Goal: Task Accomplishment & Management: Complete application form

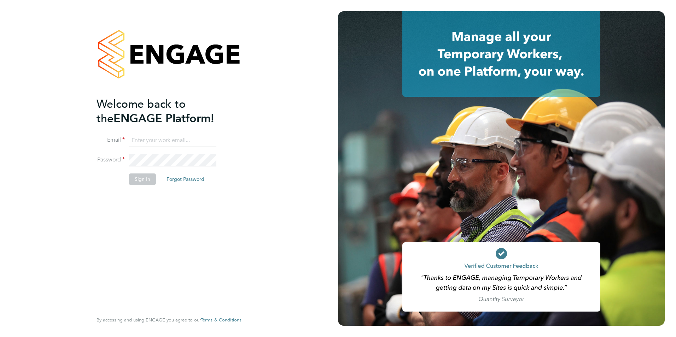
type input "Chloe.Whittall@linsco.com"
click at [145, 181] on button "Sign In" at bounding box center [142, 179] width 27 height 11
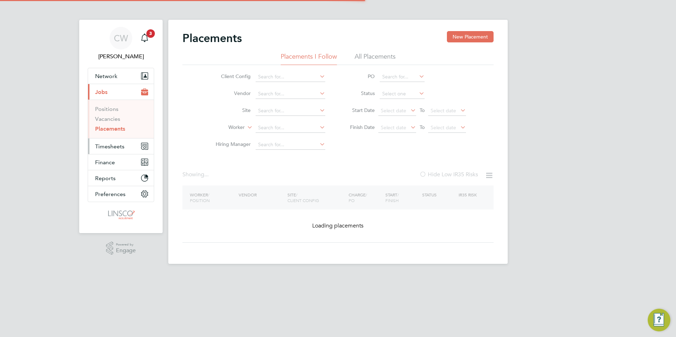
click at [115, 150] on button "Timesheets" at bounding box center [121, 147] width 66 height 16
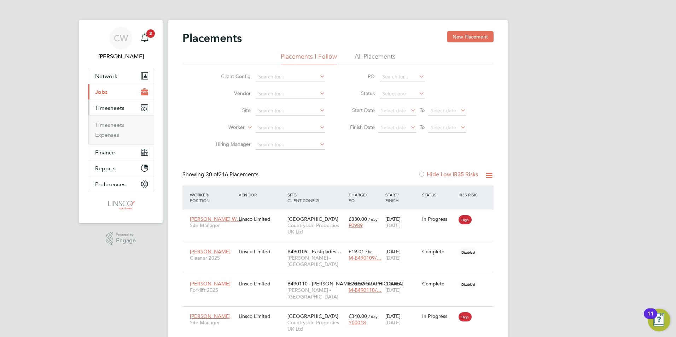
click at [117, 121] on ul "Timesheets Expenses" at bounding box center [121, 130] width 66 height 29
click at [117, 123] on link "Timesheets" at bounding box center [109, 125] width 29 height 7
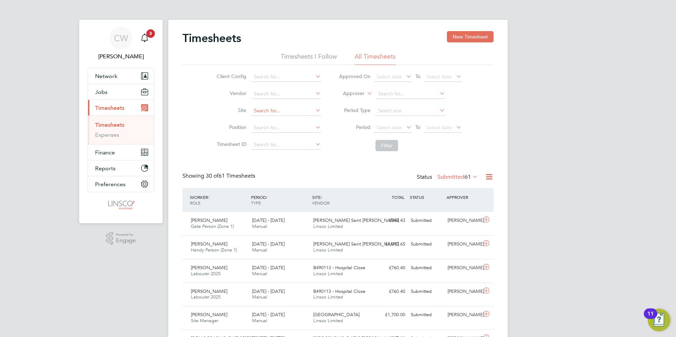
click at [266, 109] on input at bounding box center [286, 111] width 70 height 10
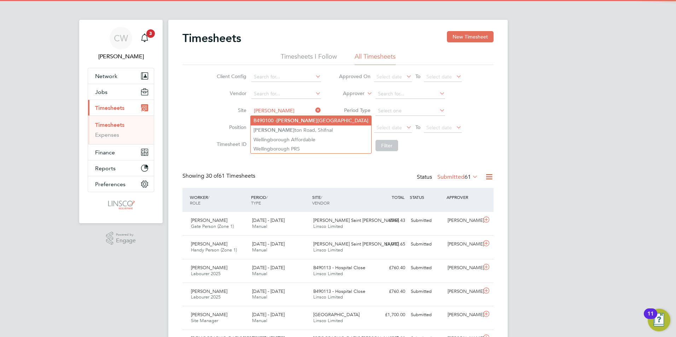
click at [296, 121] on li "B490100 - Stan dard Hill" at bounding box center [311, 121] width 121 height 10
type input "B490100 - Standard Hill"
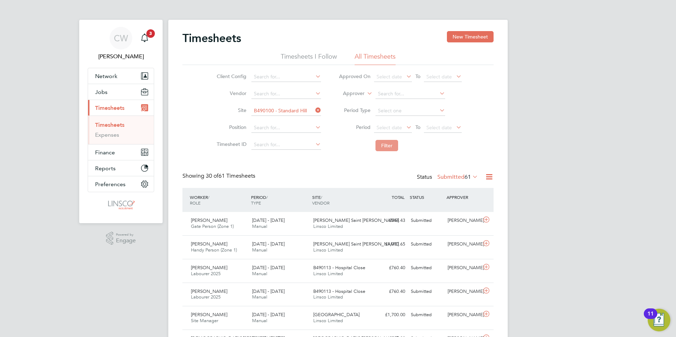
click at [380, 147] on button "Filter" at bounding box center [386, 145] width 23 height 11
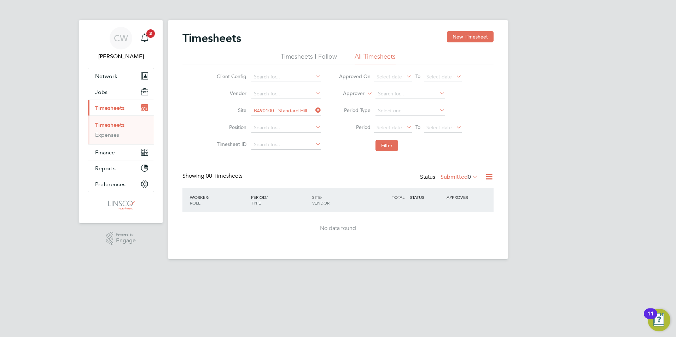
click at [455, 175] on label "Submitted 0" at bounding box center [458, 177] width 37 height 7
click at [457, 238] on li "Rejected" at bounding box center [455, 236] width 33 height 10
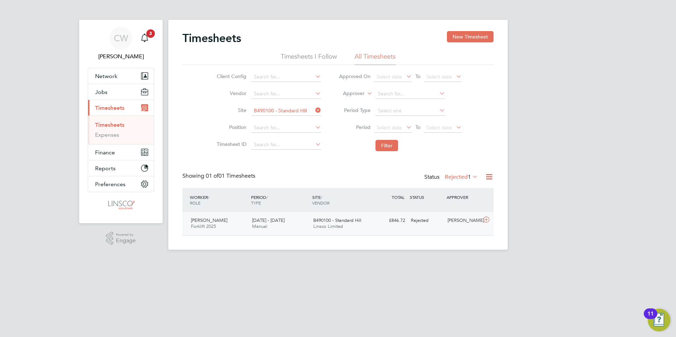
click at [295, 226] on div "26 Jul - 1 Aug 2025 Manual" at bounding box center [279, 224] width 61 height 18
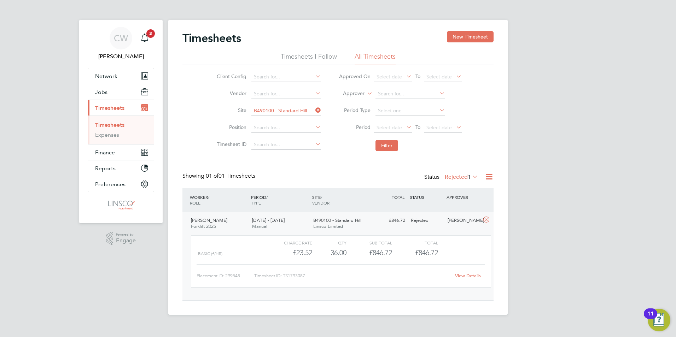
click at [295, 224] on div "26 Jul - 1 Aug 2025 Manual" at bounding box center [279, 224] width 61 height 18
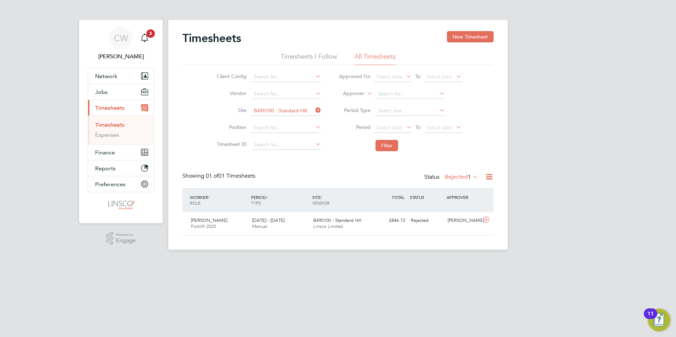
click at [460, 175] on label "Rejected 1" at bounding box center [461, 177] width 33 height 7
click at [465, 254] on li "Cancelled" at bounding box center [457, 256] width 33 height 10
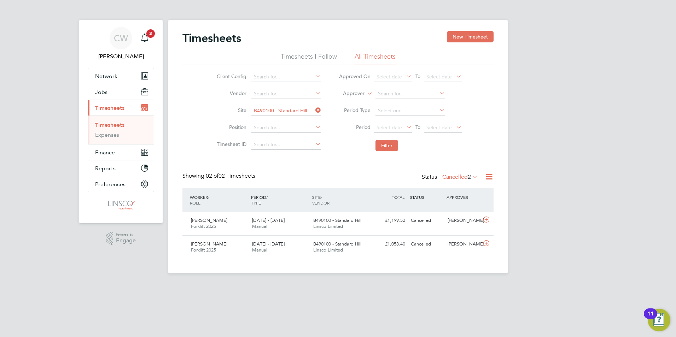
click at [471, 178] on icon at bounding box center [471, 177] width 0 height 10
click at [463, 188] on li "All" at bounding box center [456, 189] width 33 height 10
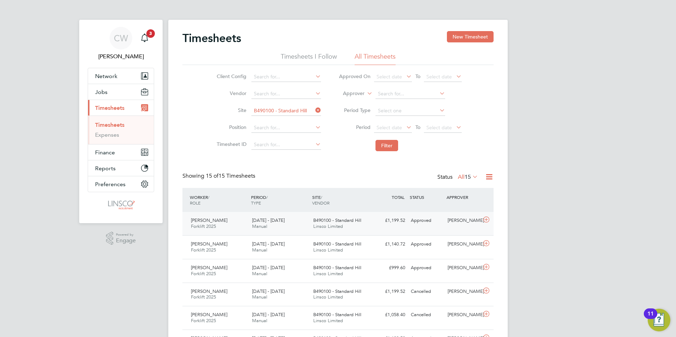
click at [295, 222] on div "20 - 26 Sep 2025 Manual" at bounding box center [279, 224] width 61 height 18
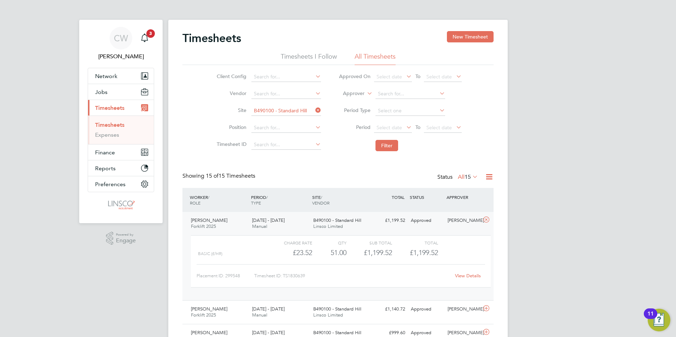
click at [466, 276] on link "View Details" at bounding box center [468, 276] width 26 height 6
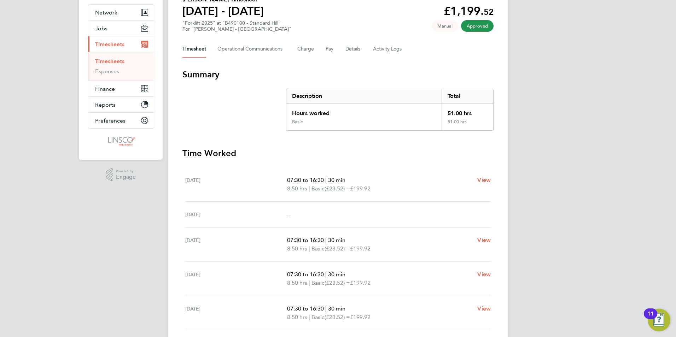
scroll to position [11, 0]
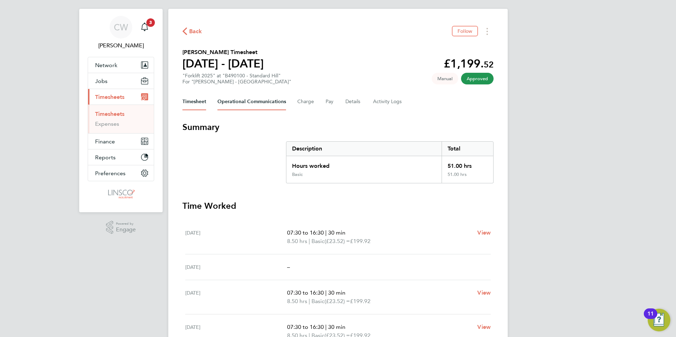
click at [258, 103] on Communications-tab "Operational Communications" at bounding box center [251, 101] width 69 height 17
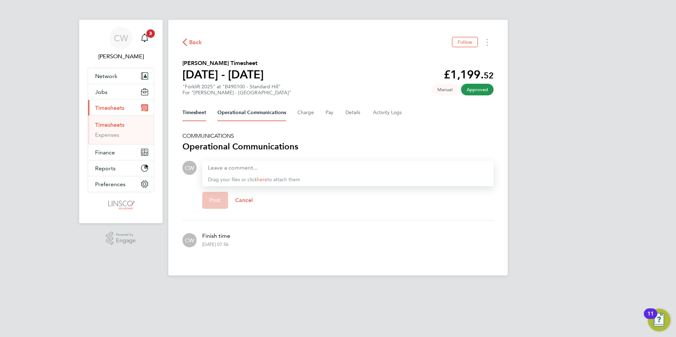
click at [190, 110] on button "Timesheet" at bounding box center [194, 112] width 24 height 17
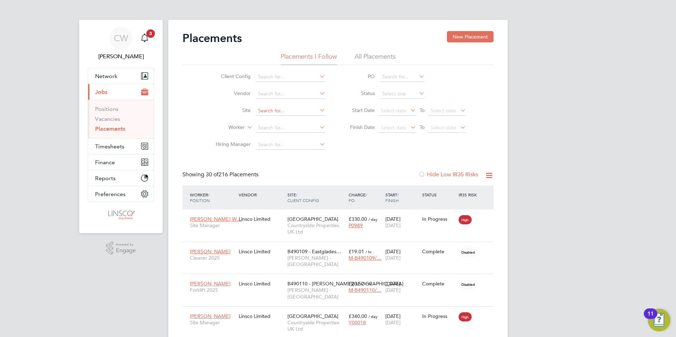
click at [275, 111] on input at bounding box center [291, 111] width 70 height 10
click at [292, 119] on b "Hosp" at bounding box center [287, 121] width 12 height 6
type input "B490113 - Hospital Close"
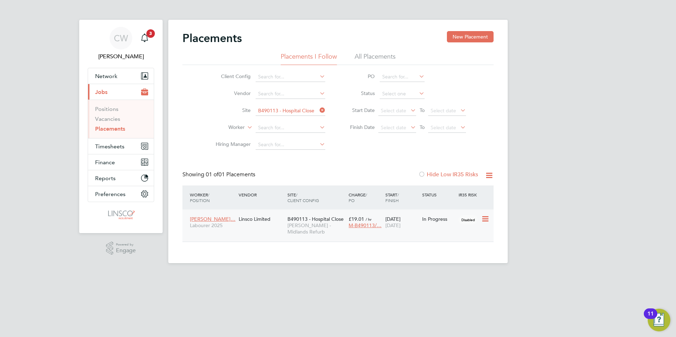
click at [263, 222] on div "Linsco Limited" at bounding box center [261, 218] width 49 height 13
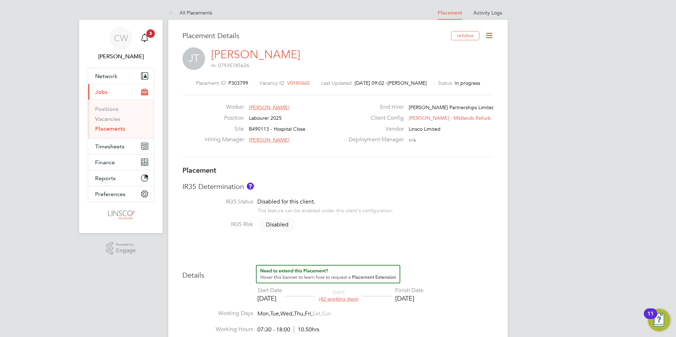
click at [114, 128] on link "Placements" at bounding box center [110, 128] width 30 height 7
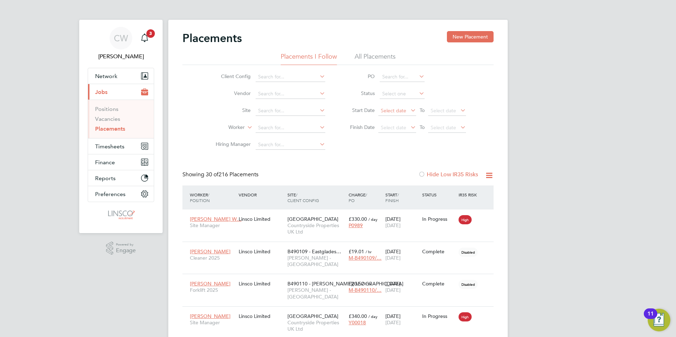
click at [394, 115] on span "Select date" at bounding box center [397, 111] width 38 height 10
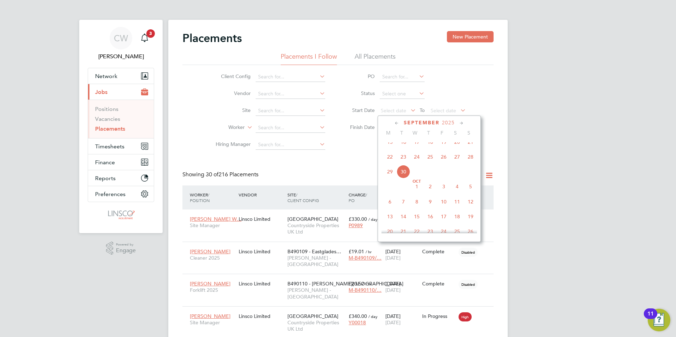
click at [389, 164] on span "22" at bounding box center [389, 156] width 13 height 13
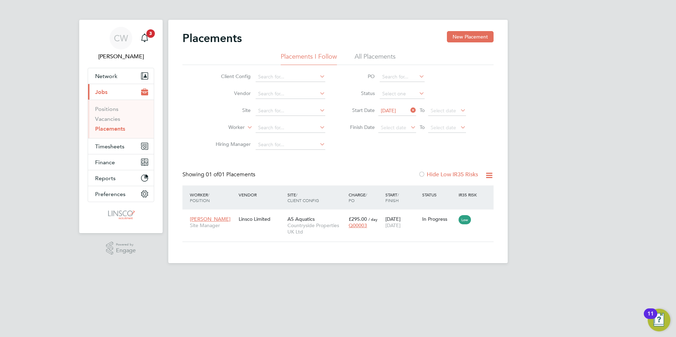
click at [381, 57] on li "All Placements" at bounding box center [374, 58] width 41 height 13
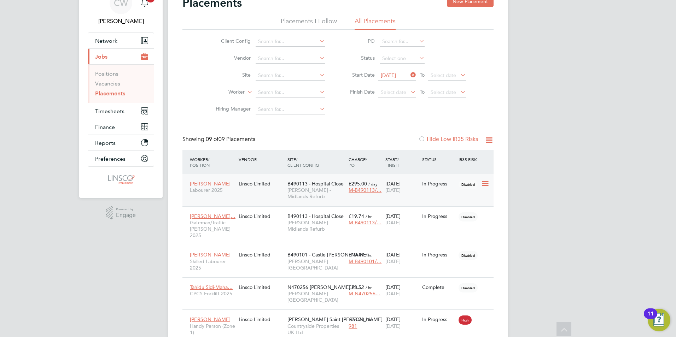
click at [309, 193] on span "Lovell - Midlands Refurb" at bounding box center [316, 193] width 58 height 13
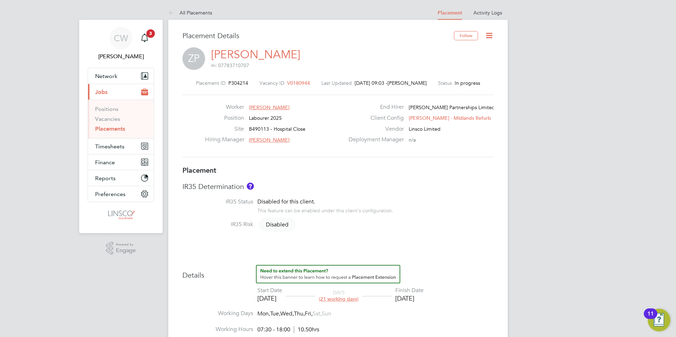
click at [490, 34] on icon at bounding box center [489, 35] width 9 height 9
click at [202, 16] on li "All Placements" at bounding box center [190, 13] width 44 height 14
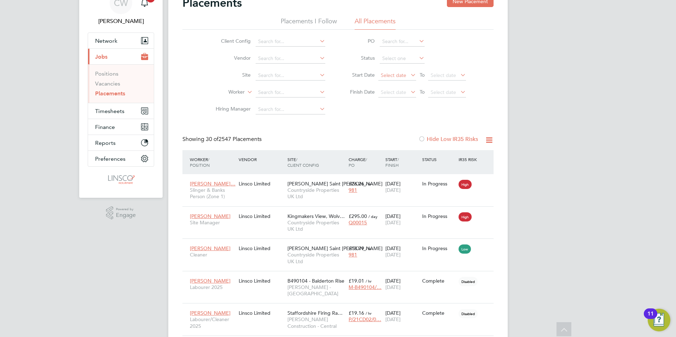
click at [383, 71] on span "Select date" at bounding box center [397, 76] width 38 height 10
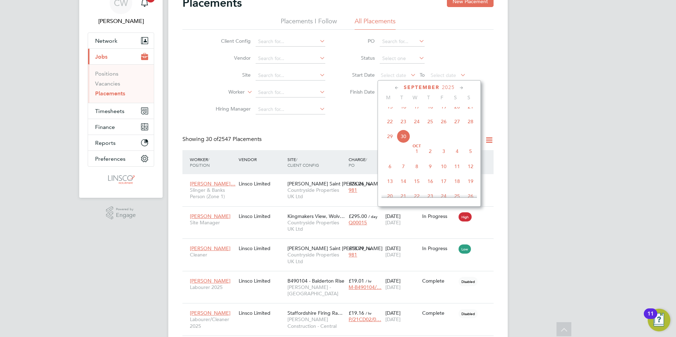
click at [390, 128] on span "22" at bounding box center [389, 121] width 13 height 13
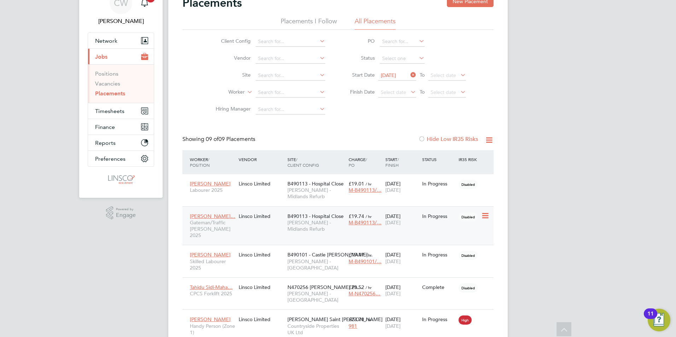
click at [273, 217] on div "Joel Thomas-Mull… Gateman/Traffic Marshall 2025 Linsco Limited B490113 - Hospit…" at bounding box center [337, 225] width 311 height 39
click at [437, 213] on div "In Progress" at bounding box center [438, 216] width 37 height 13
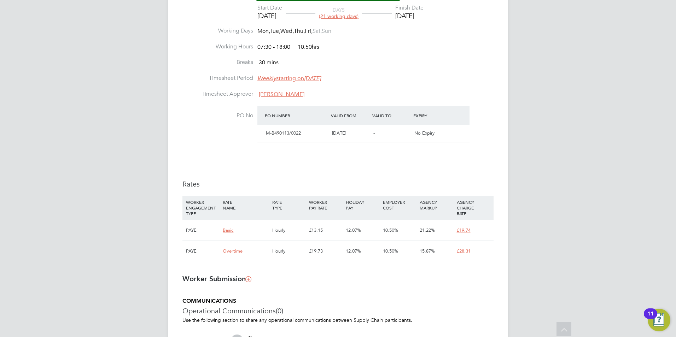
scroll to position [177, 0]
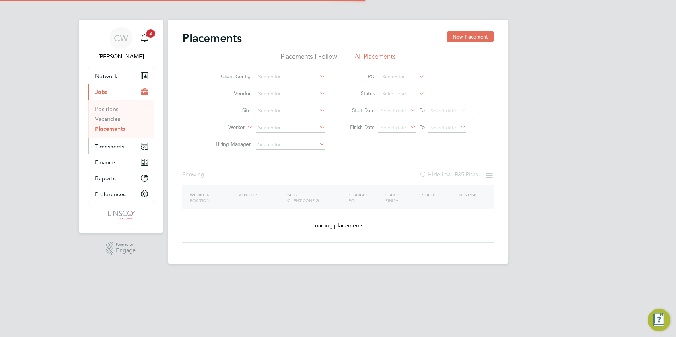
click at [111, 148] on span "Timesheets" at bounding box center [109, 146] width 29 height 7
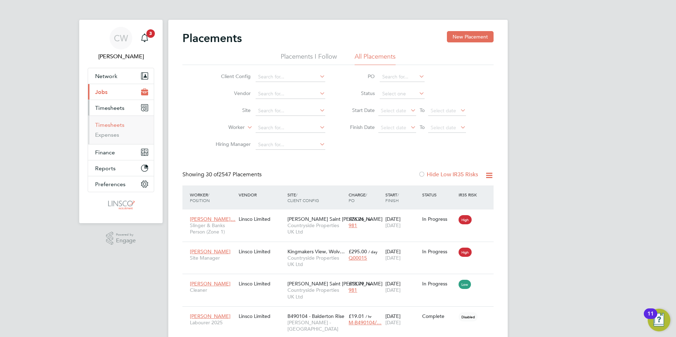
click at [117, 125] on link "Timesheets" at bounding box center [109, 125] width 29 height 7
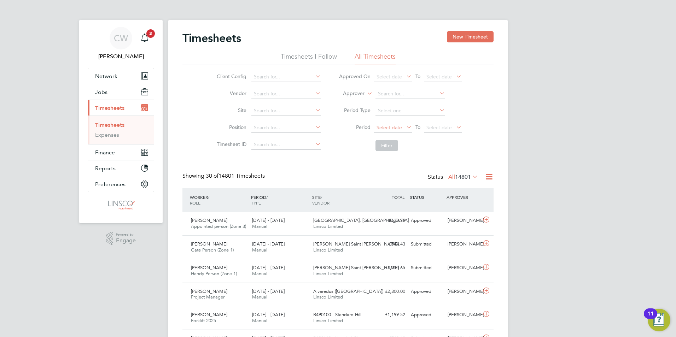
click at [391, 128] on span "Select date" at bounding box center [388, 127] width 25 height 6
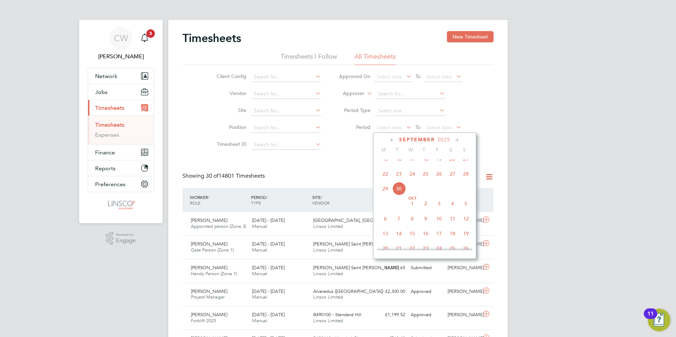
click at [386, 178] on span "22" at bounding box center [385, 173] width 13 height 13
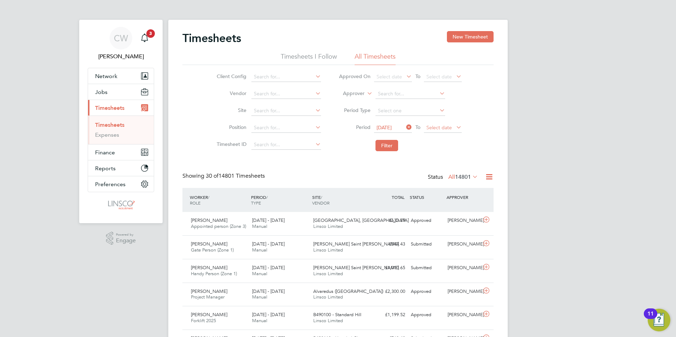
click at [446, 127] on span "Select date" at bounding box center [438, 127] width 25 height 6
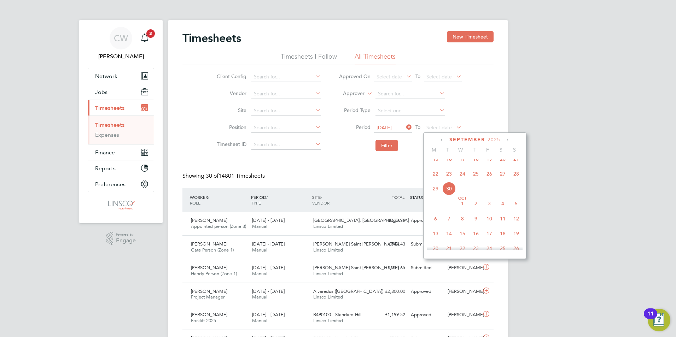
click at [515, 180] on span "28" at bounding box center [515, 173] width 13 height 13
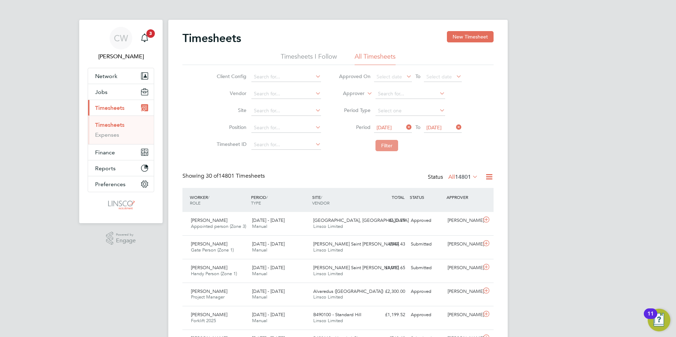
click at [391, 145] on button "Filter" at bounding box center [386, 145] width 23 height 11
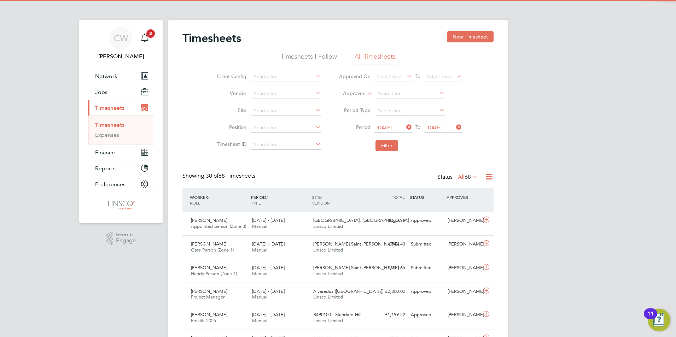
click at [468, 176] on span "68" at bounding box center [467, 177] width 6 height 7
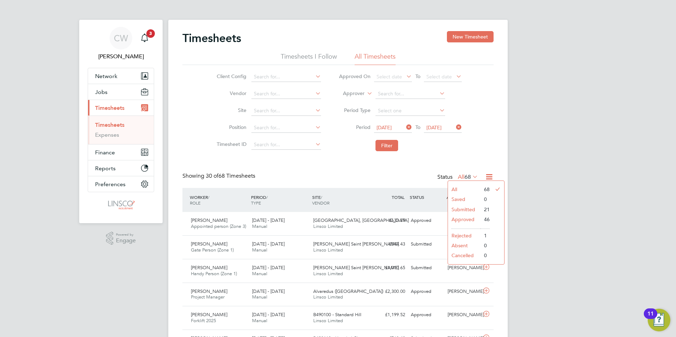
click at [476, 208] on li "Submitted" at bounding box center [464, 210] width 33 height 10
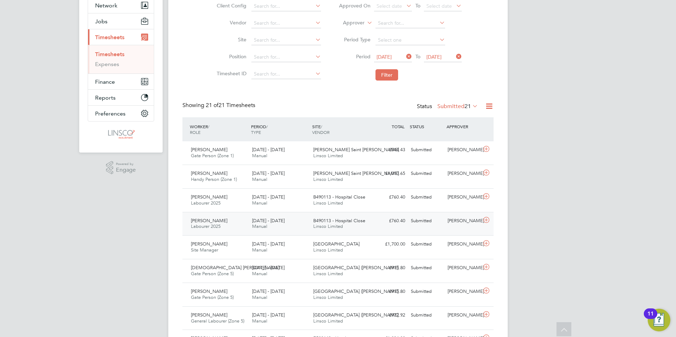
click at [486, 220] on icon at bounding box center [486, 220] width 9 height 6
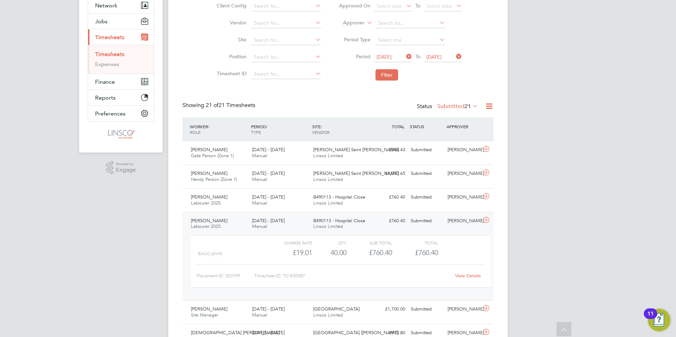
click at [488, 219] on icon at bounding box center [486, 220] width 9 height 6
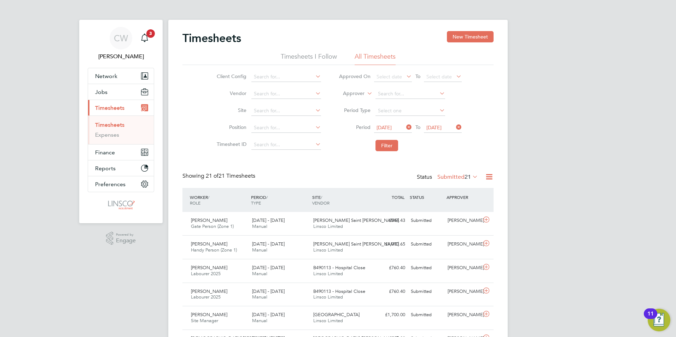
click at [473, 39] on button "New Timesheet" at bounding box center [470, 36] width 47 height 11
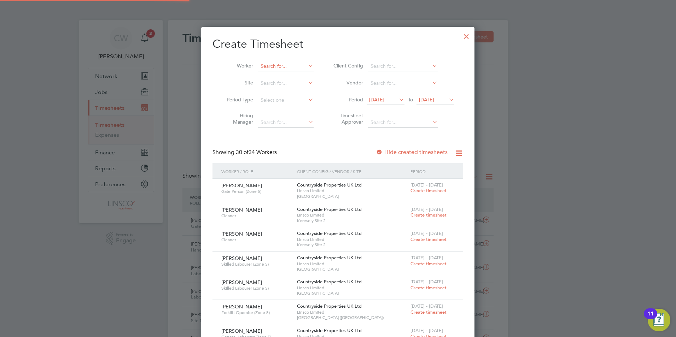
click at [272, 63] on input at bounding box center [285, 66] width 55 height 10
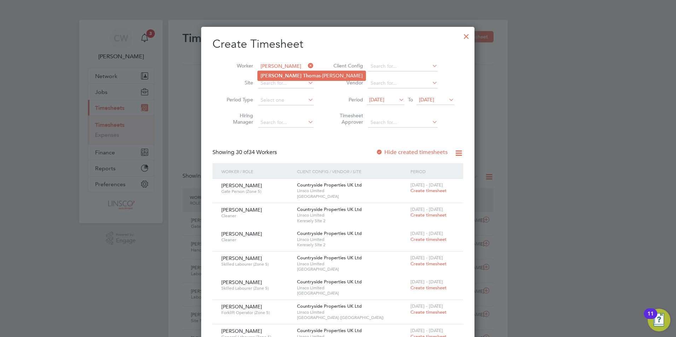
click at [283, 72] on li "Joel Tho mas-Mullins" at bounding box center [312, 76] width 108 height 10
type input "Joel Thomas-Mullins"
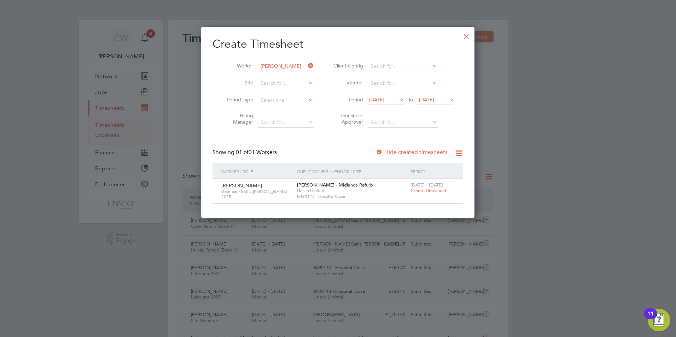
click at [424, 191] on span "Create timesheet" at bounding box center [428, 191] width 36 height 6
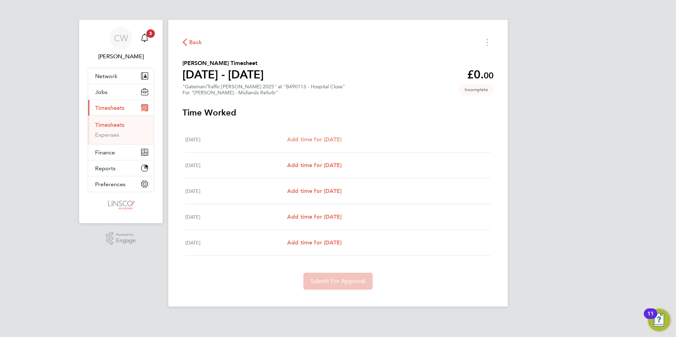
click at [339, 139] on span "Add time for Mon 22 Sep" at bounding box center [314, 139] width 54 height 7
select select "30"
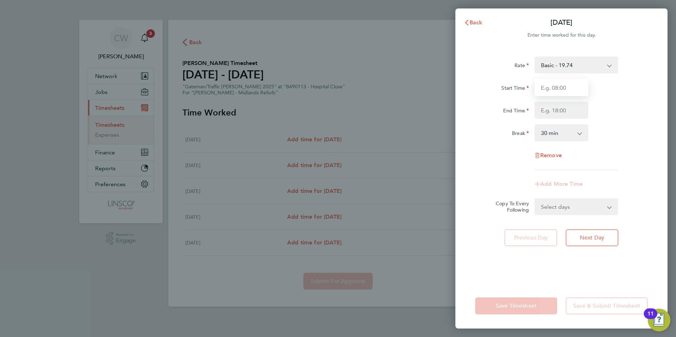
click at [567, 88] on input "Start Time" at bounding box center [561, 87] width 54 height 17
type input "07:30"
type input "16:00"
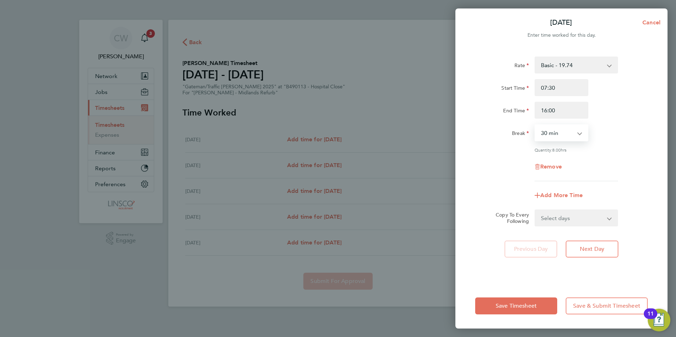
click at [561, 222] on select "Select days Day Tuesday Wednesday Thursday Friday" at bounding box center [572, 218] width 74 height 16
select select "DAY"
click at [535, 210] on select "Select days Day Tuesday Wednesday Thursday Friday" at bounding box center [572, 218] width 74 height 16
select select "2025-09-26"
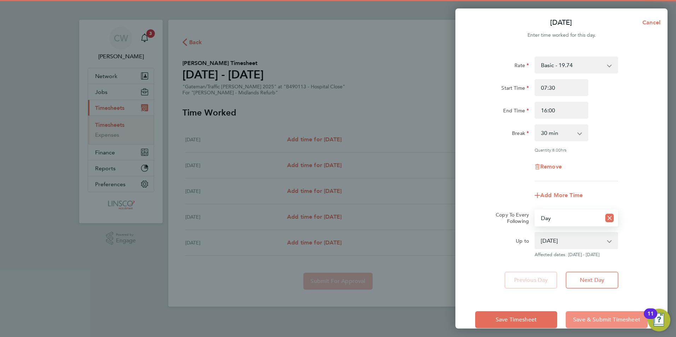
click at [609, 320] on span "Save & Submit Timesheet" at bounding box center [606, 319] width 67 height 7
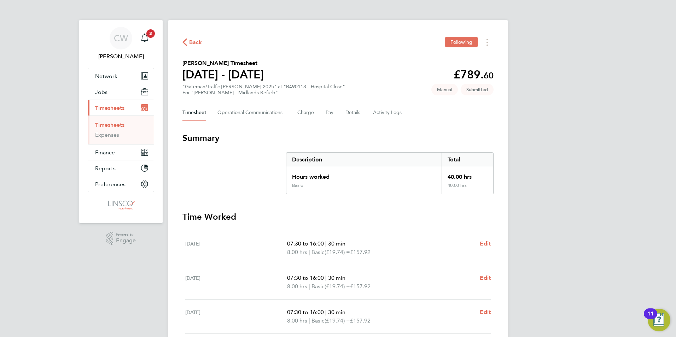
click at [187, 46] on button "Back" at bounding box center [192, 42] width 20 height 9
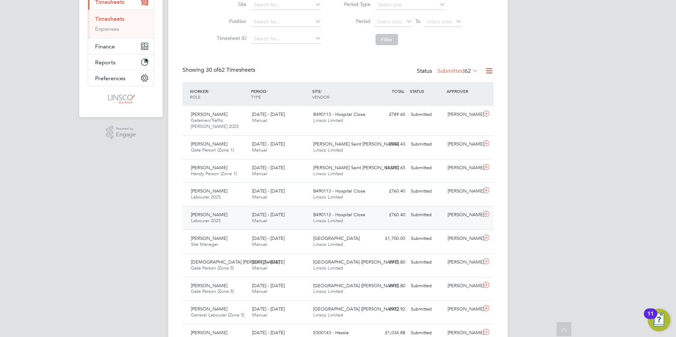
click at [486, 212] on icon at bounding box center [486, 214] width 9 height 6
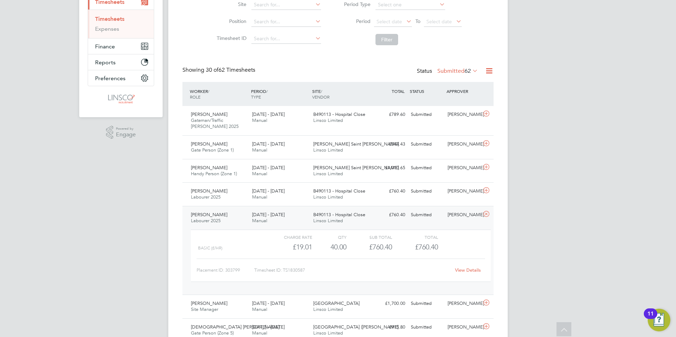
click at [467, 274] on div "View Details" at bounding box center [467, 270] width 35 height 11
click at [466, 272] on link "View Details" at bounding box center [468, 270] width 26 height 6
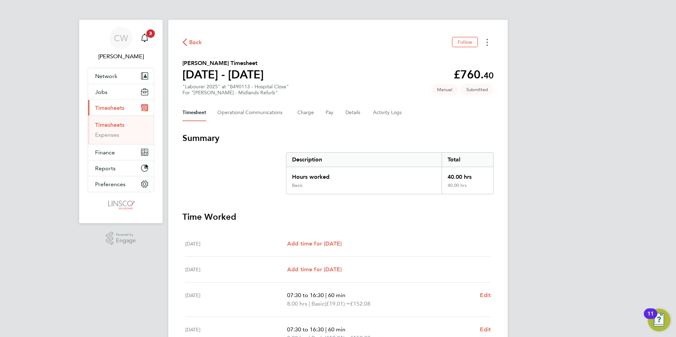
click at [487, 41] on icon "Timesheets Menu" at bounding box center [486, 42] width 1 height 7
click at [368, 46] on div "Back Follow Mark as absent Download timesheet" at bounding box center [337, 42] width 311 height 11
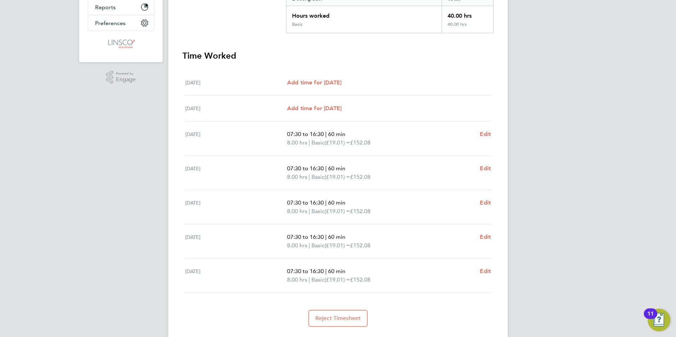
scroll to position [179, 0]
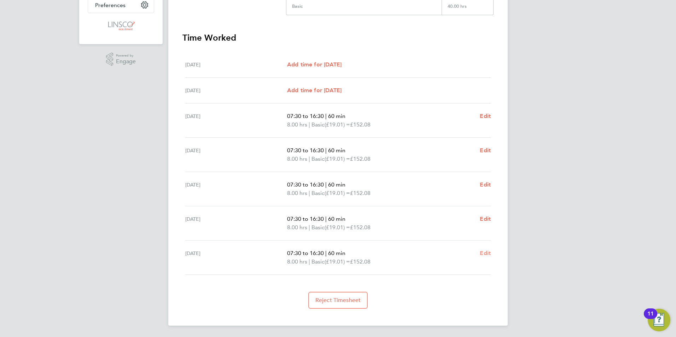
click at [482, 252] on span "Edit" at bounding box center [485, 253] width 11 height 7
select select "60"
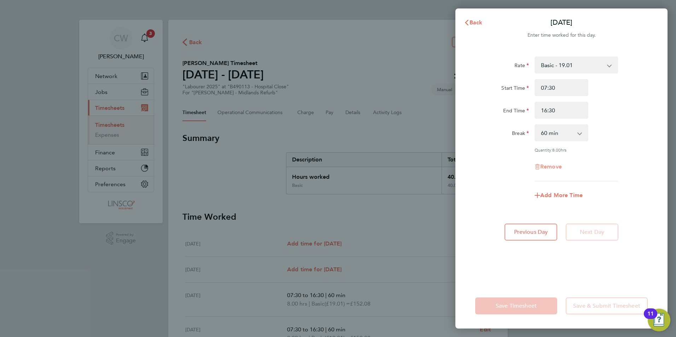
click at [557, 167] on span "Remove" at bounding box center [551, 166] width 22 height 7
select select "null"
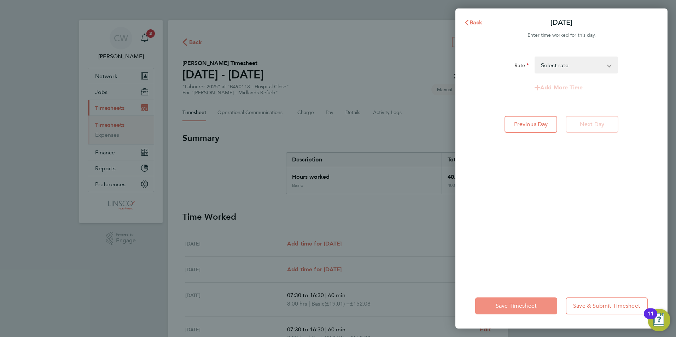
click at [534, 304] on span "Save Timesheet" at bounding box center [515, 306] width 41 height 7
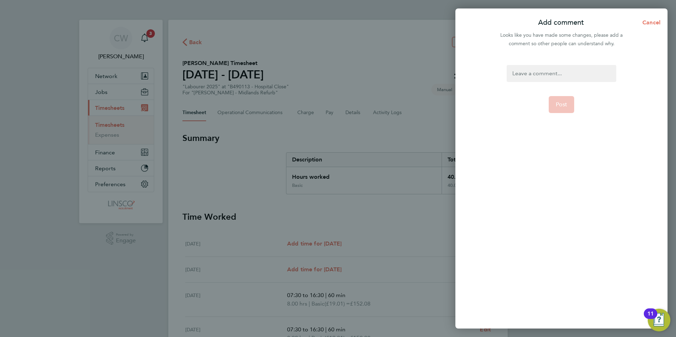
click at [547, 65] on div at bounding box center [560, 73] width 109 height 17
click at [554, 69] on div at bounding box center [560, 73] width 109 height 17
click at [563, 110] on button "Post" at bounding box center [562, 104] width 26 height 17
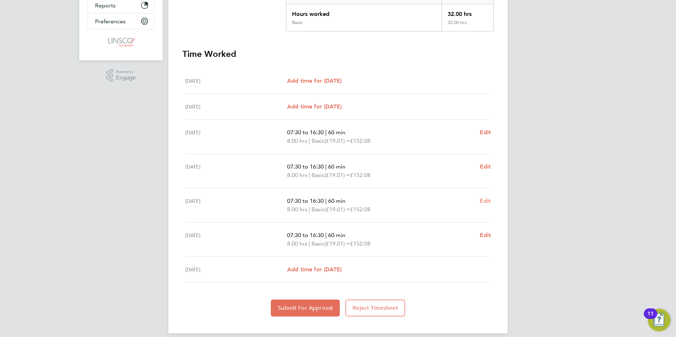
scroll to position [171, 0]
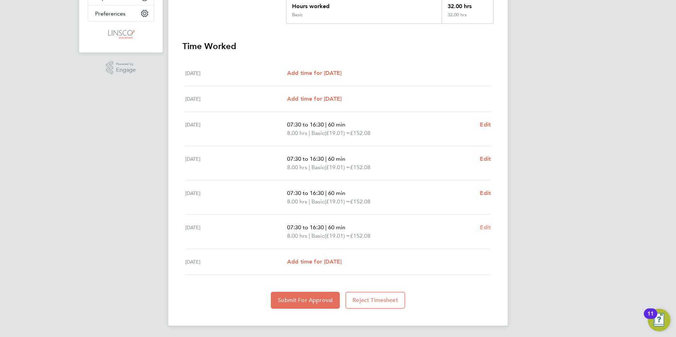
click at [483, 231] on link "Edit" at bounding box center [485, 227] width 11 height 8
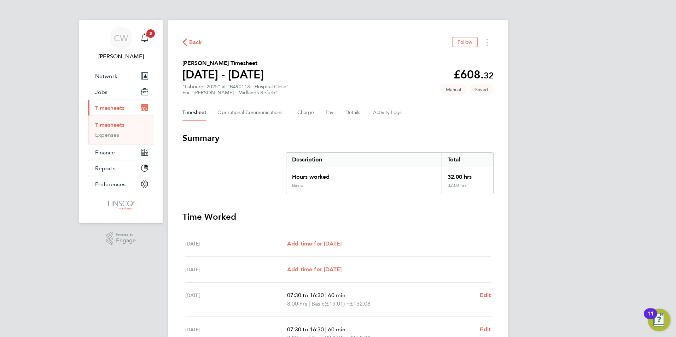
select select "60"
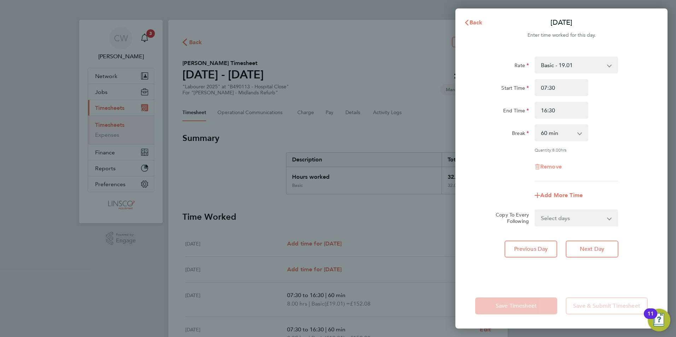
click at [550, 168] on span "Remove" at bounding box center [551, 166] width 22 height 7
select select "null"
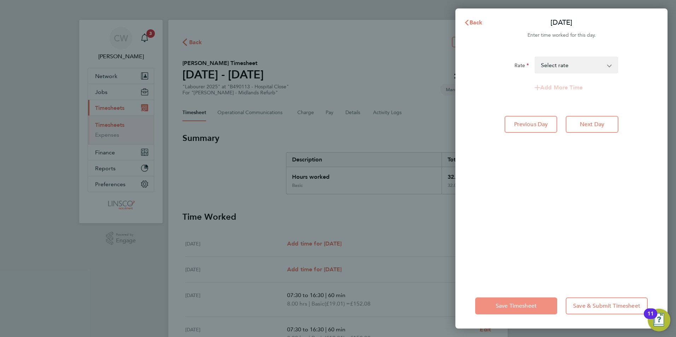
click at [527, 307] on span "Save Timesheet" at bounding box center [515, 306] width 41 height 7
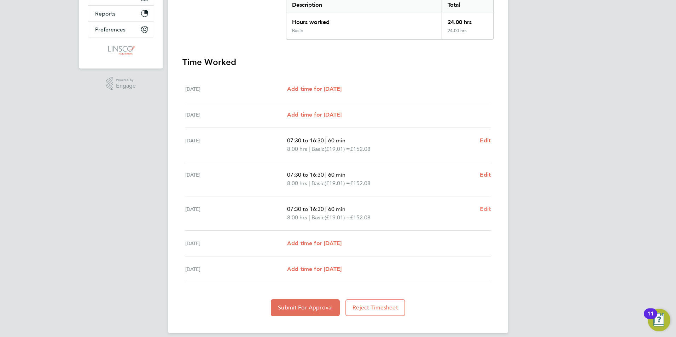
scroll to position [162, 0]
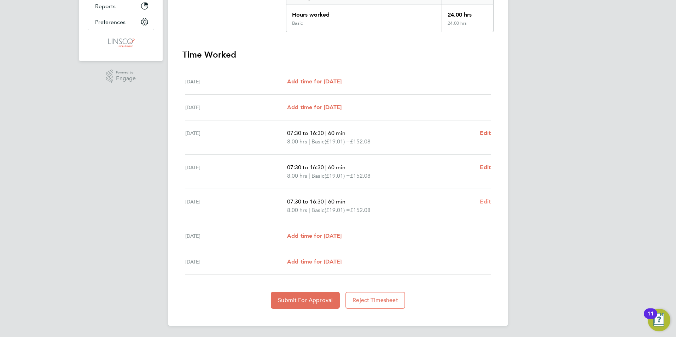
click at [485, 201] on span "Edit" at bounding box center [485, 201] width 11 height 7
select select "60"
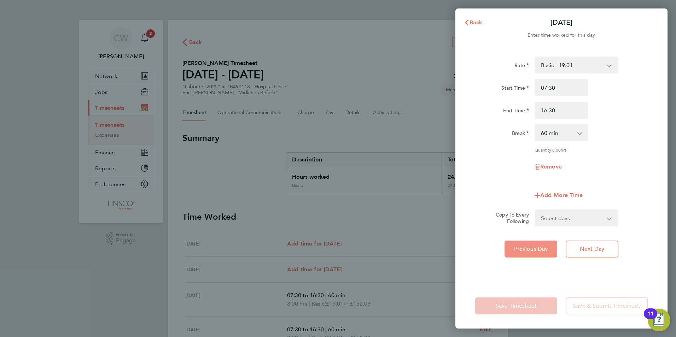
click at [531, 243] on button "Previous Day" at bounding box center [530, 249] width 53 height 17
select select "60"
click at [558, 166] on span "Remove" at bounding box center [551, 166] width 22 height 7
select select "null"
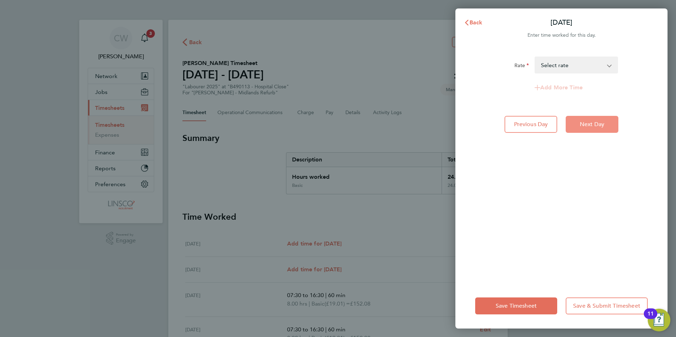
click at [581, 125] on span "Next Day" at bounding box center [592, 124] width 24 height 7
select select "60"
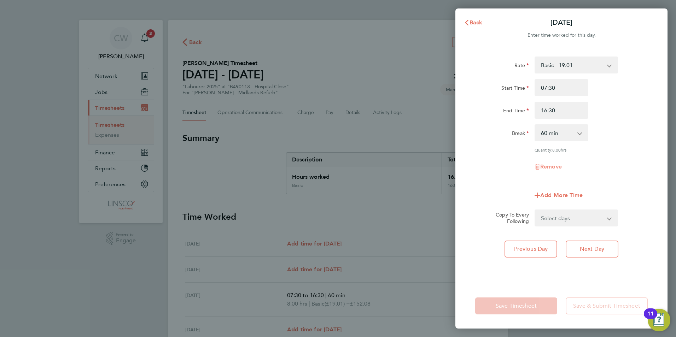
click at [552, 168] on span "Remove" at bounding box center [551, 166] width 22 height 7
select select "null"
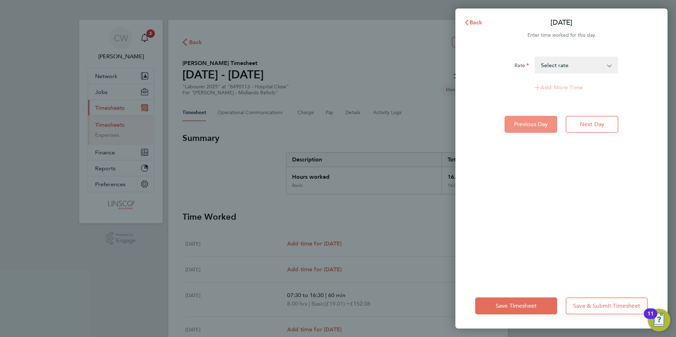
click at [536, 123] on span "Previous Day" at bounding box center [531, 124] width 34 height 7
select select "30"
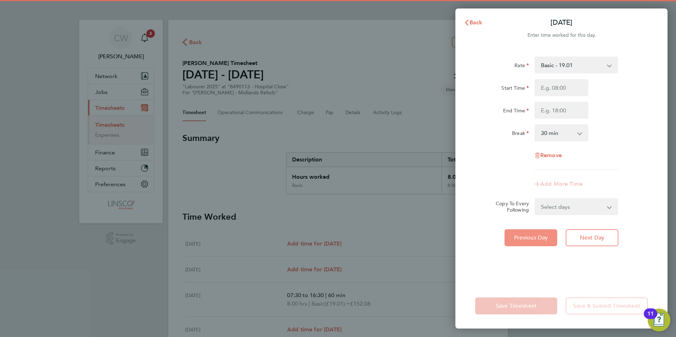
click at [534, 237] on span "Previous Day" at bounding box center [531, 237] width 34 height 7
select select "60"
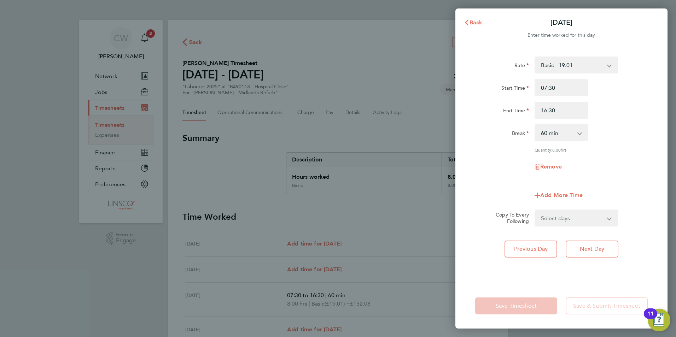
click at [550, 170] on div "Remove" at bounding box center [561, 166] width 59 height 17
click at [551, 166] on span "Remove" at bounding box center [551, 166] width 22 height 7
select select "null"
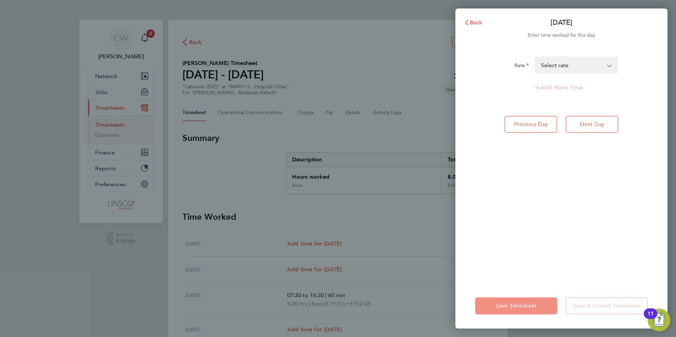
click at [520, 301] on button "Save Timesheet" at bounding box center [516, 306] width 82 height 17
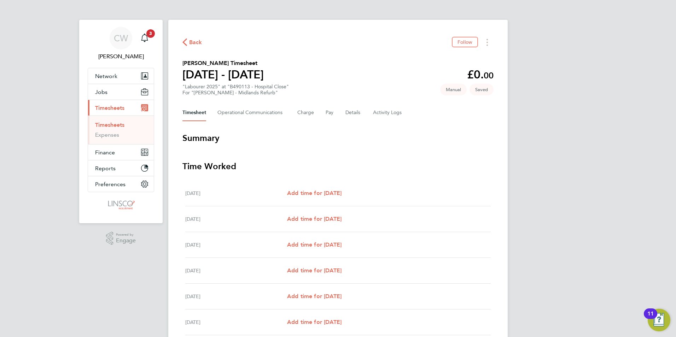
click at [194, 42] on span "Back" at bounding box center [195, 42] width 13 height 8
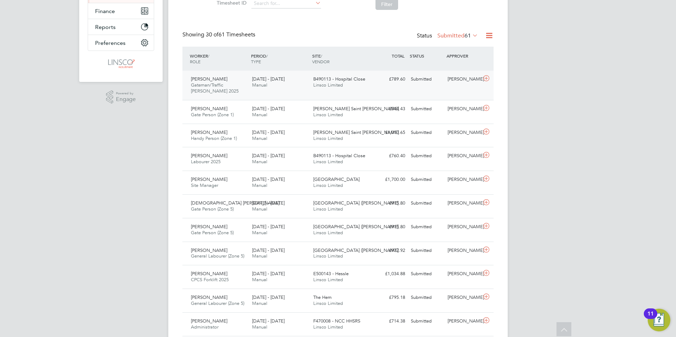
click at [487, 80] on icon at bounding box center [486, 79] width 9 height 6
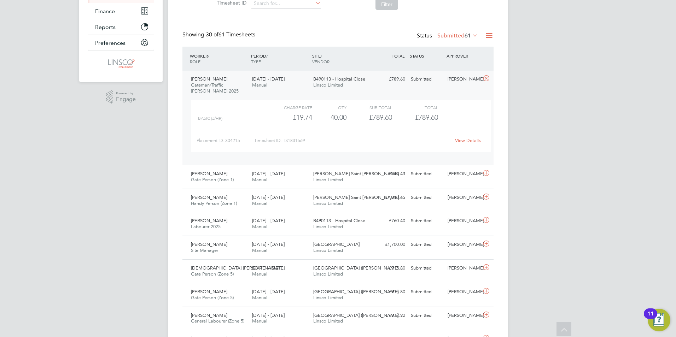
click at [471, 140] on link "View Details" at bounding box center [468, 140] width 26 height 6
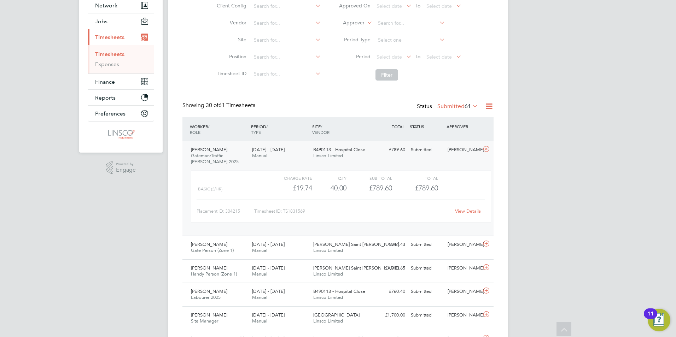
click at [487, 150] on icon at bounding box center [486, 149] width 9 height 6
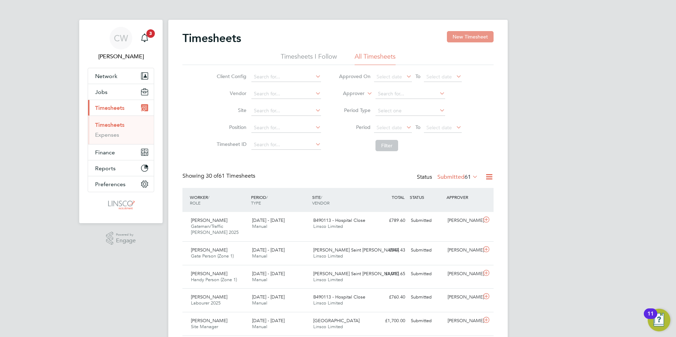
click at [489, 39] on button "New Timesheet" at bounding box center [470, 36] width 47 height 11
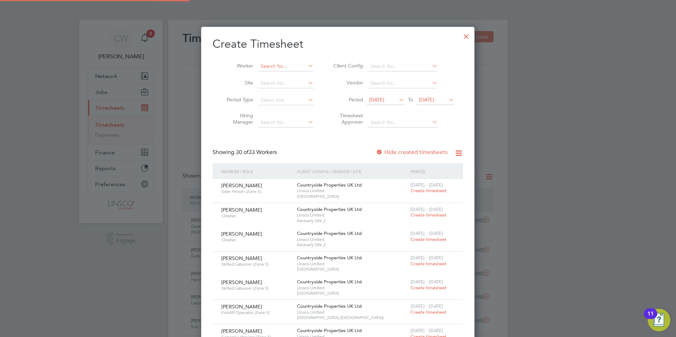
click at [283, 65] on input at bounding box center [285, 66] width 55 height 10
click at [295, 77] on li "Tahid u Sidi-Mahamud" at bounding box center [294, 76] width 72 height 10
type input "Tahidu Sidi-Mahamud"
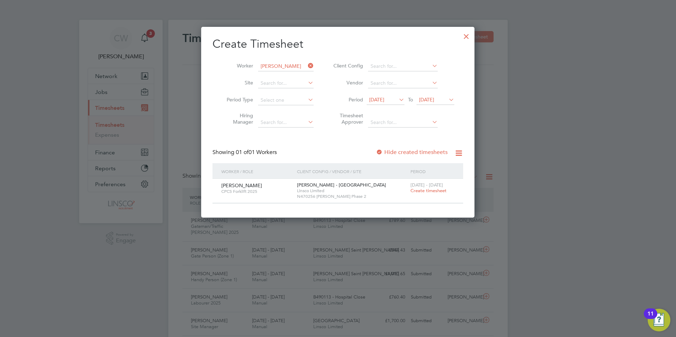
click at [464, 37] on div at bounding box center [466, 34] width 13 height 13
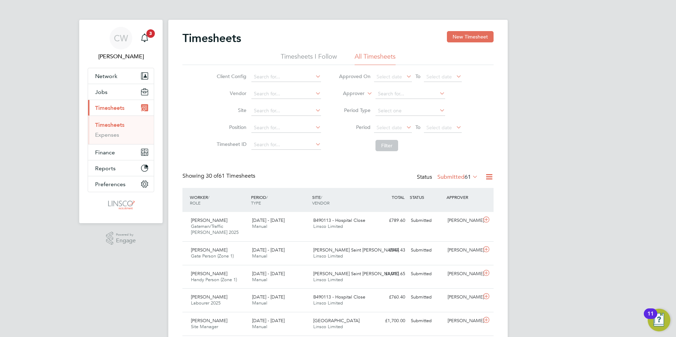
scroll to position [18, 61]
click at [487, 37] on button "New Timesheet" at bounding box center [470, 36] width 47 height 11
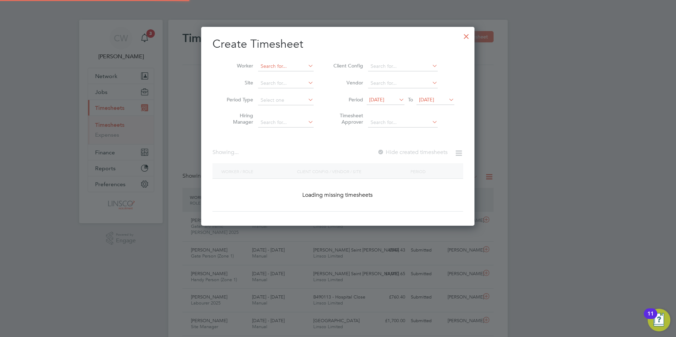
scroll to position [1449, 274]
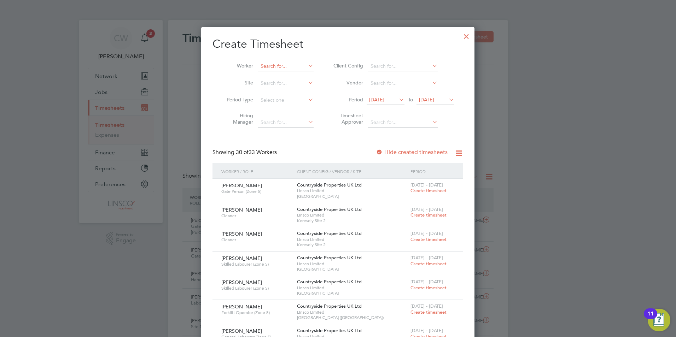
click at [269, 62] on input at bounding box center [285, 66] width 55 height 10
click at [291, 72] on li "Michaela S ullivan" at bounding box center [290, 76] width 65 height 10
type input "Michaela Sullivan"
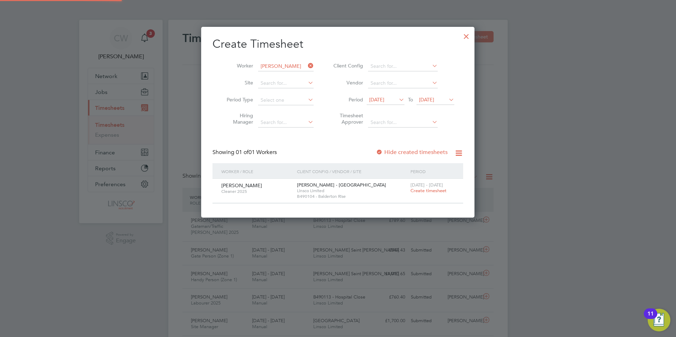
scroll to position [190, 274]
click at [434, 190] on span "Create timesheet" at bounding box center [428, 191] width 36 height 6
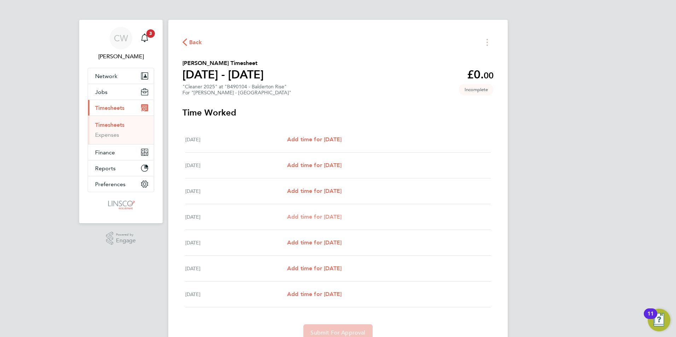
click at [316, 220] on link "Add time for Tue 23 Sep" at bounding box center [314, 217] width 54 height 8
select select "30"
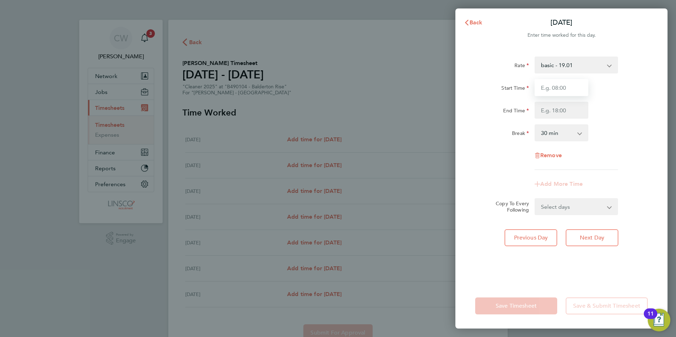
click at [546, 86] on input "Start Time" at bounding box center [561, 87] width 54 height 17
type input "10:00"
type input "12:30"
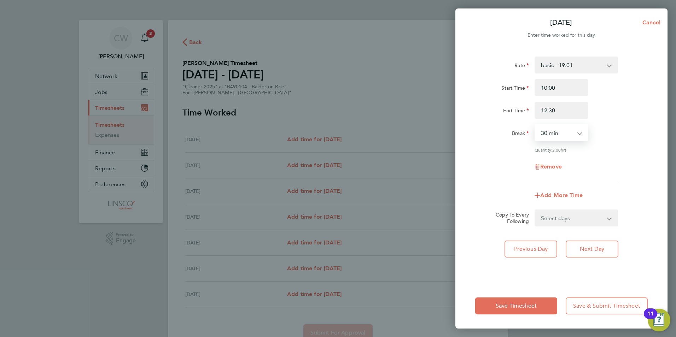
drag, startPoint x: 556, startPoint y: 133, endPoint x: 555, endPoint y: 141, distance: 8.5
click at [556, 133] on select "0 min 15 min 30 min 45 min 60 min 75 min 90 min" at bounding box center [557, 133] width 44 height 16
select select "0"
click at [535, 125] on select "0 min 15 min 30 min 45 min 60 min 75 min 90 min" at bounding box center [557, 133] width 44 height 16
click at [568, 223] on select "Select days Day Wednesday Thursday Friday" at bounding box center [572, 218] width 74 height 16
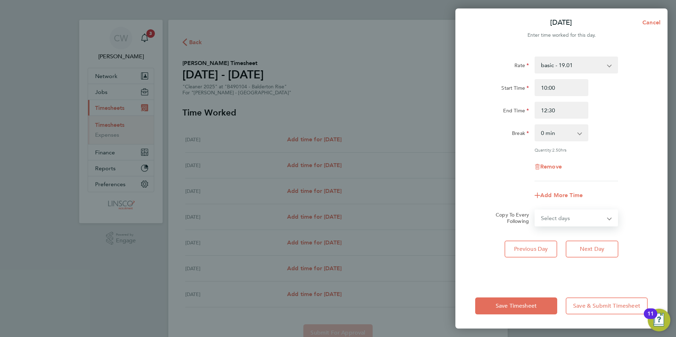
select select "THU"
click at [535, 210] on select "Select days Day Wednesday Thursday Friday" at bounding box center [572, 218] width 74 height 16
select select "2025-09-26"
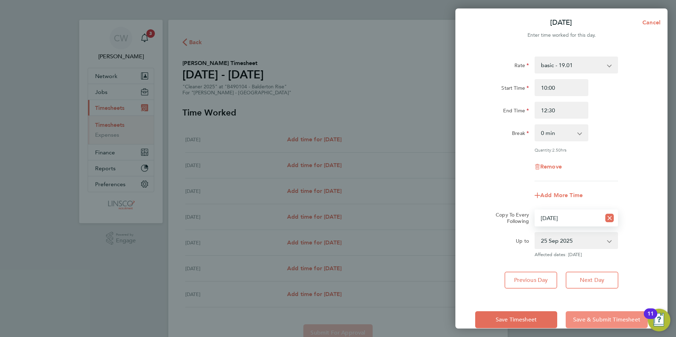
click at [585, 319] on span "Save & Submit Timesheet" at bounding box center [606, 319] width 67 height 7
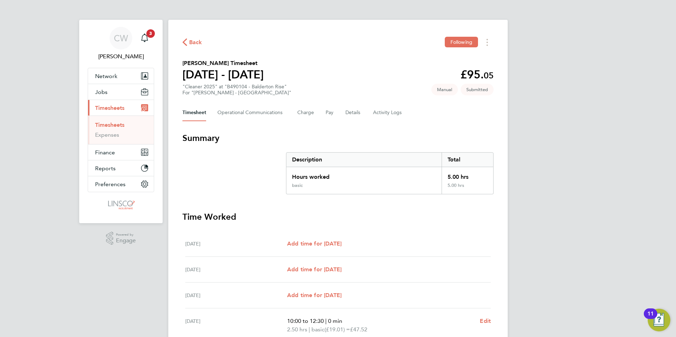
click at [190, 39] on span "Back" at bounding box center [195, 42] width 13 height 8
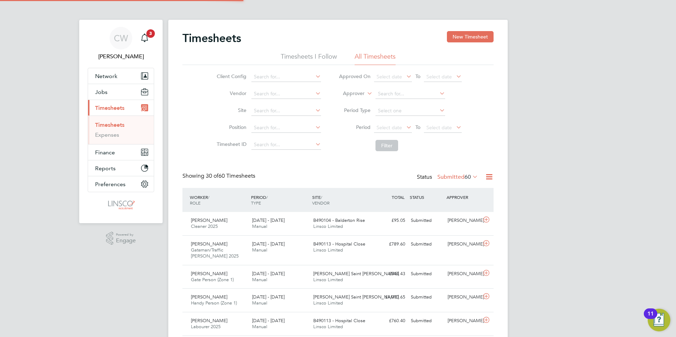
scroll to position [18, 61]
click at [459, 37] on button "New Timesheet" at bounding box center [470, 36] width 47 height 11
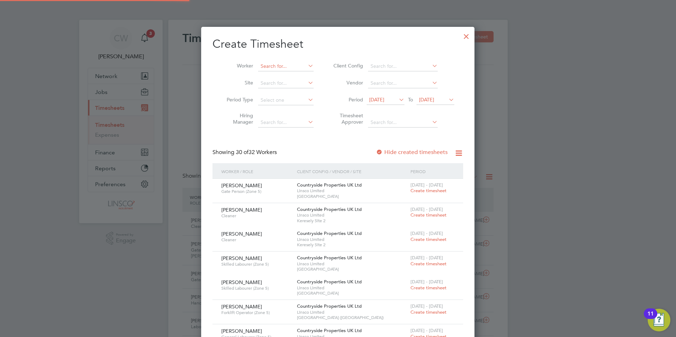
click at [275, 64] on input at bounding box center [285, 66] width 55 height 10
click at [271, 77] on b "Tahidu" at bounding box center [288, 76] width 56 height 6
type input "Tahidu Sidi-Mahamud"
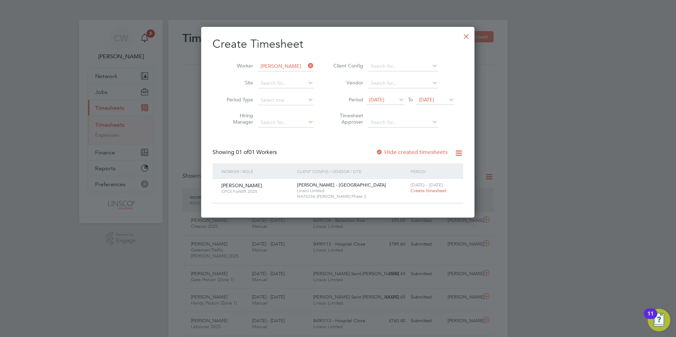
click at [426, 190] on span "Create timesheet" at bounding box center [428, 191] width 36 height 6
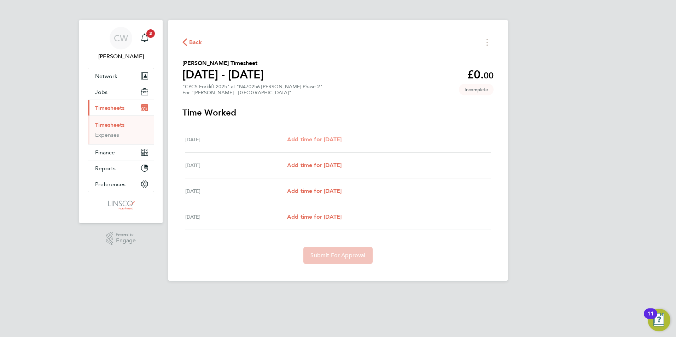
click at [336, 138] on span "Add time for Tue 23 Sep" at bounding box center [314, 139] width 54 height 7
select select "60"
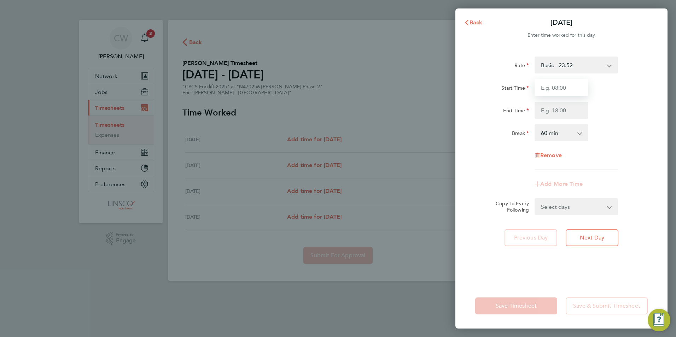
click at [557, 84] on input "Start Time" at bounding box center [561, 87] width 54 height 17
type input "07:30"
type input "16:00"
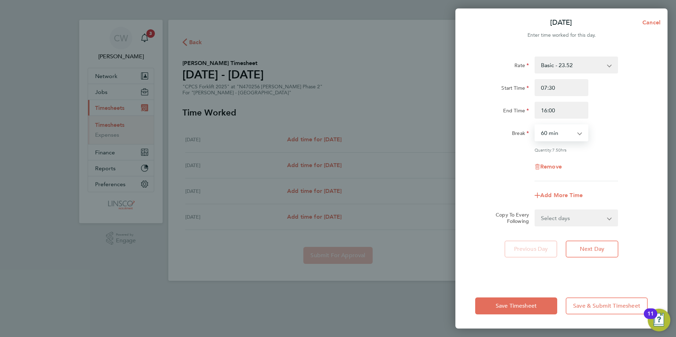
click at [559, 135] on select "0 min 15 min 30 min 45 min 60 min 75 min 90 min" at bounding box center [557, 133] width 44 height 16
select select "30"
click at [535, 125] on select "0 min 15 min 30 min 45 min 60 min 75 min 90 min" at bounding box center [557, 133] width 44 height 16
click at [563, 113] on input "16:00" at bounding box center [561, 110] width 54 height 17
type input "16:30"
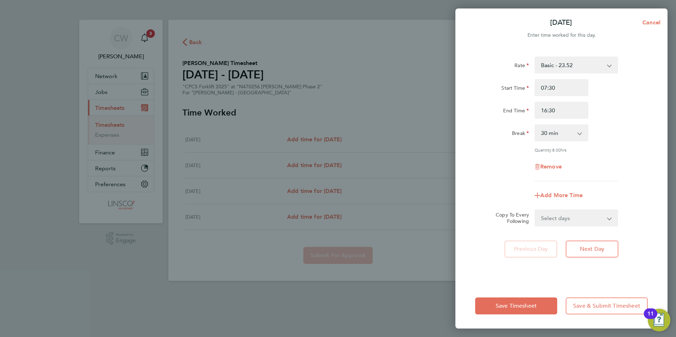
click at [633, 81] on div "Start Time 07:30" at bounding box center [561, 87] width 178 height 17
click at [582, 222] on select "Select days Day Wednesday Thursday Friday" at bounding box center [572, 218] width 74 height 16
select select "DAY"
click at [535, 210] on select "Select days Day Wednesday Thursday Friday" at bounding box center [572, 218] width 74 height 16
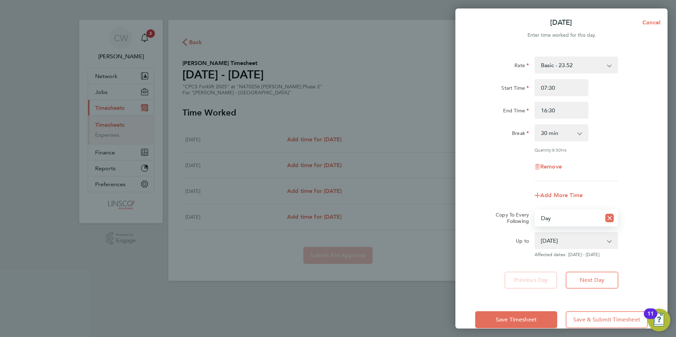
drag, startPoint x: 559, startPoint y: 238, endPoint x: 567, endPoint y: 248, distance: 12.5
click at [559, 238] on select "24 Sep 2025 25 Sep 2025 26 Sep 2025" at bounding box center [572, 241] width 74 height 16
select select "2025-09-25"
click at [535, 233] on select "24 Sep 2025 25 Sep 2025 26 Sep 2025" at bounding box center [572, 241] width 74 height 16
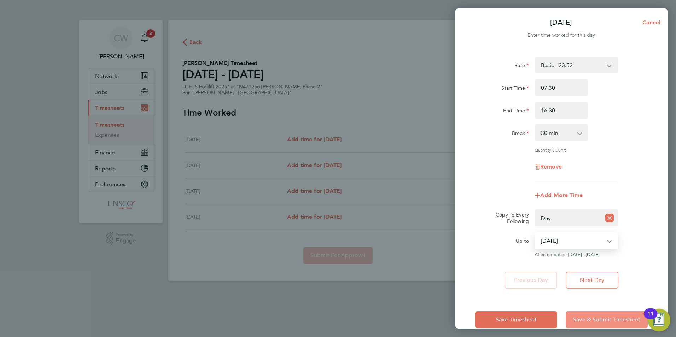
click at [604, 319] on span "Save & Submit Timesheet" at bounding box center [606, 319] width 67 height 7
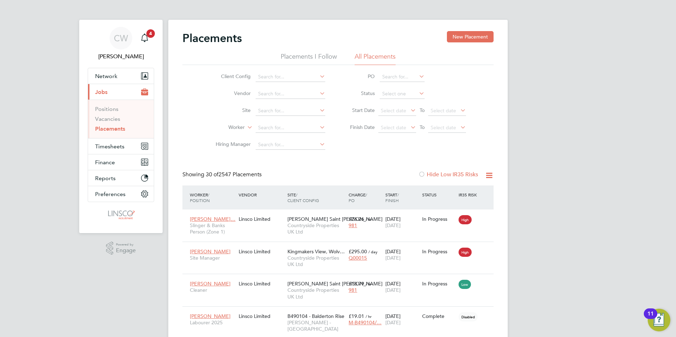
click at [401, 106] on li "Start Date Select date To Select date" at bounding box center [404, 110] width 141 height 17
click at [401, 105] on li "Start Date Select date To Select date" at bounding box center [404, 110] width 141 height 17
click at [399, 110] on span "Select date" at bounding box center [393, 110] width 25 height 6
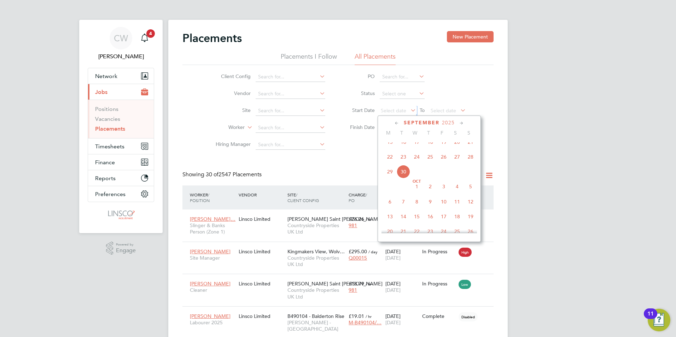
click at [391, 178] on span "29" at bounding box center [389, 171] width 13 height 13
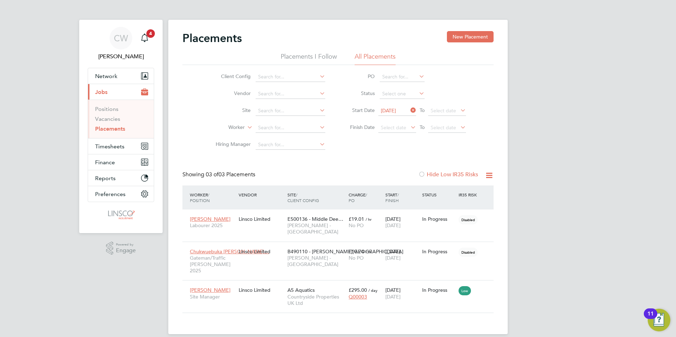
click at [573, 176] on div "CW Chloe Whittall Notifications 4 Applications: Network Team Members Businesses…" at bounding box center [338, 173] width 676 height 346
click at [110, 121] on link "Vacancies" at bounding box center [107, 119] width 25 height 7
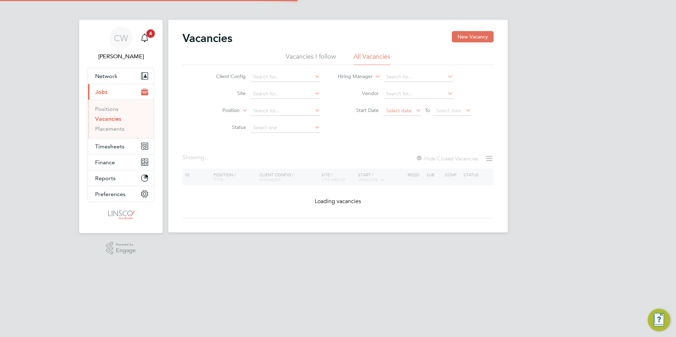
click at [398, 110] on span "Select date" at bounding box center [398, 110] width 25 height 6
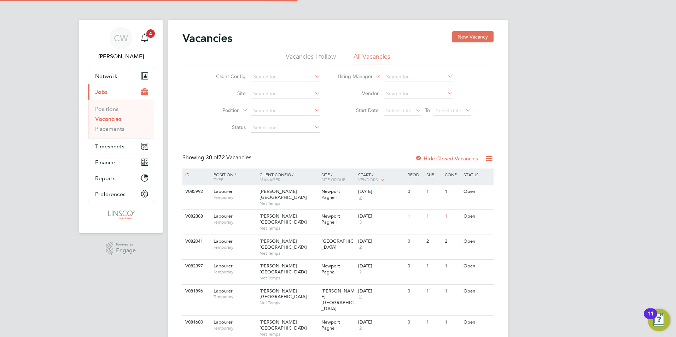
scroll to position [275, 0]
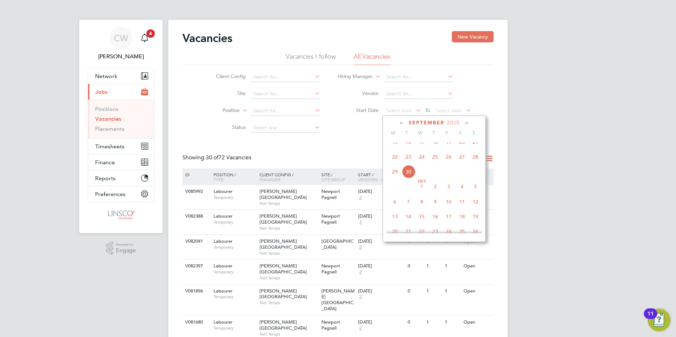
click at [395, 178] on span "29" at bounding box center [394, 171] width 13 height 13
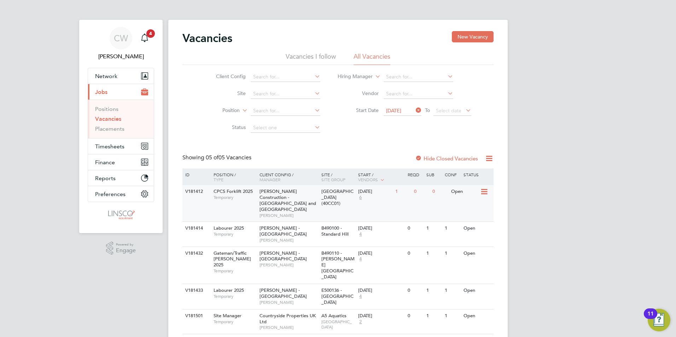
click at [274, 213] on span "[PERSON_NAME]" at bounding box center [288, 216] width 58 height 6
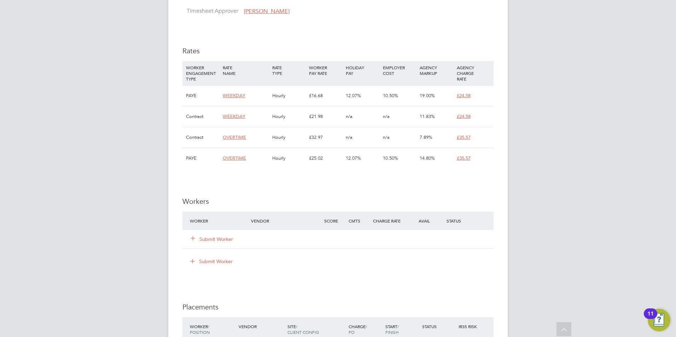
scroll to position [353, 0]
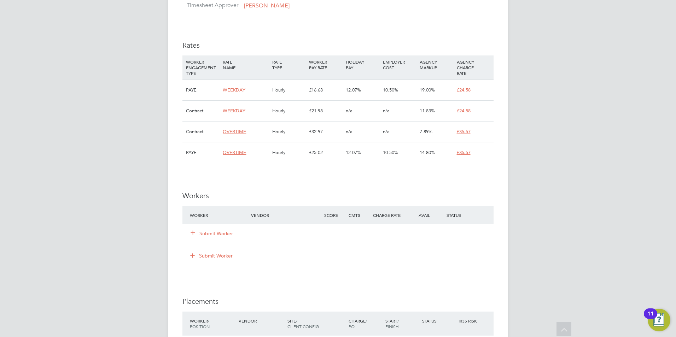
click at [212, 236] on button "Submit Worker" at bounding box center [212, 233] width 42 height 7
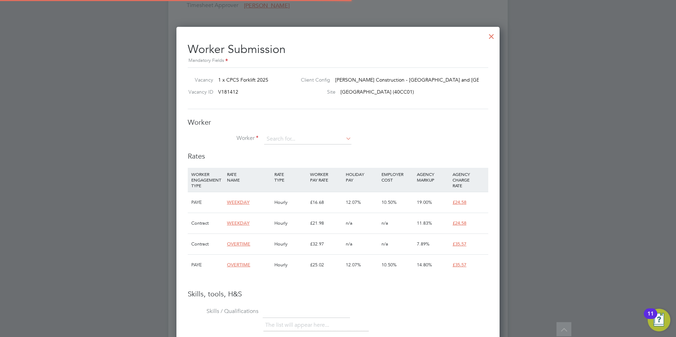
scroll to position [21, 48]
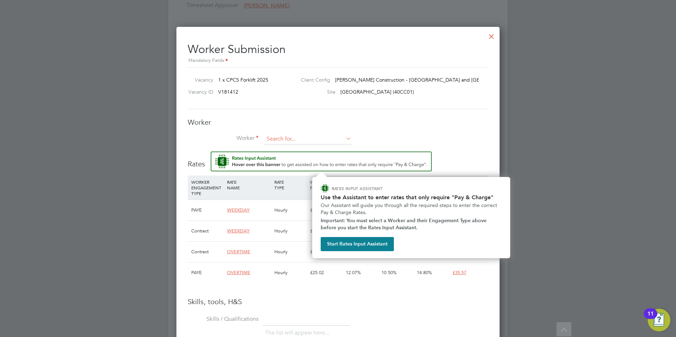
click at [291, 135] on input at bounding box center [307, 139] width 87 height 11
type input "[PERSON_NAME]"
click at [280, 157] on li "+ Add new" at bounding box center [308, 159] width 88 height 10
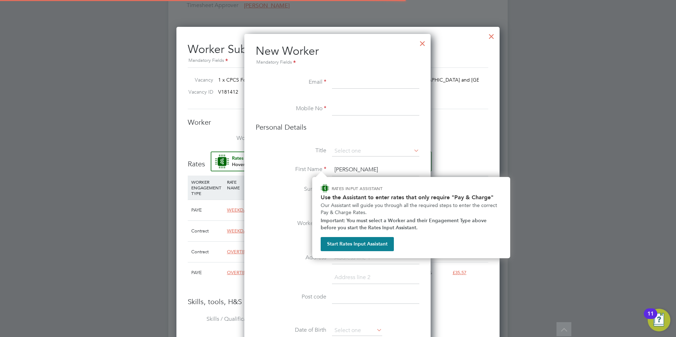
scroll to position [598, 187]
click at [270, 200] on li "Surname far" at bounding box center [338, 193] width 164 height 20
click at [380, 135] on li "Personal Details" at bounding box center [338, 134] width 164 height 23
click at [347, 80] on input at bounding box center [375, 82] width 87 height 13
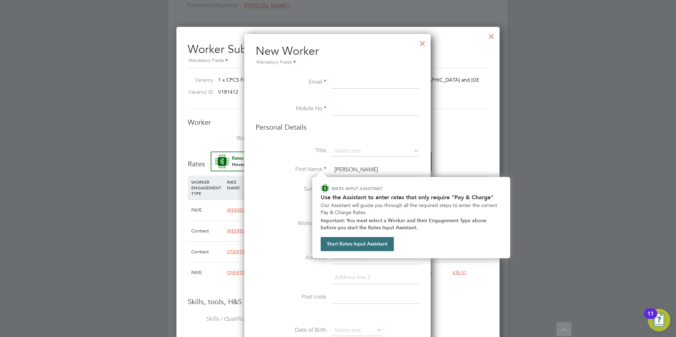
click at [370, 242] on button "Start Rates Input Assistant" at bounding box center [357, 244] width 73 height 14
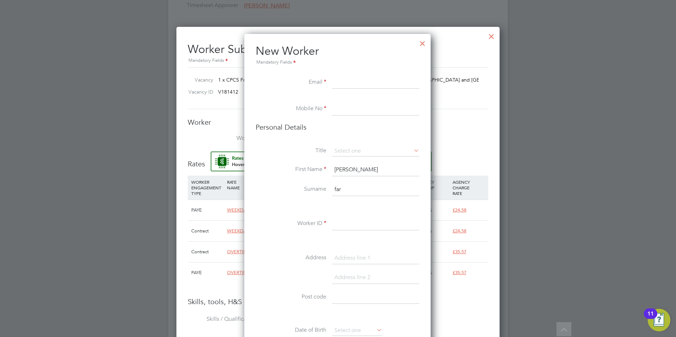
click at [353, 84] on input at bounding box center [375, 82] width 87 height 13
click at [337, 86] on input at bounding box center [375, 82] width 87 height 13
drag, startPoint x: 356, startPoint y: 73, endPoint x: 351, endPoint y: 78, distance: 7.0
click at [356, 73] on li "New Worker Mandatory Fields" at bounding box center [338, 60] width 164 height 33
click at [350, 79] on input at bounding box center [375, 82] width 87 height 13
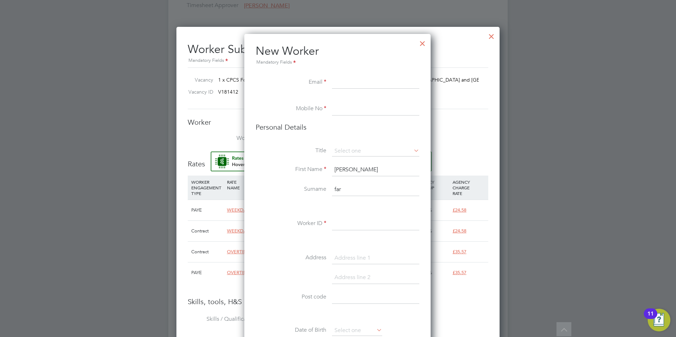
paste input "[EMAIL_ADDRESS][DOMAIN_NAME]"
type input "[EMAIL_ADDRESS][DOMAIN_NAME]"
click at [343, 110] on input at bounding box center [375, 109] width 87 height 13
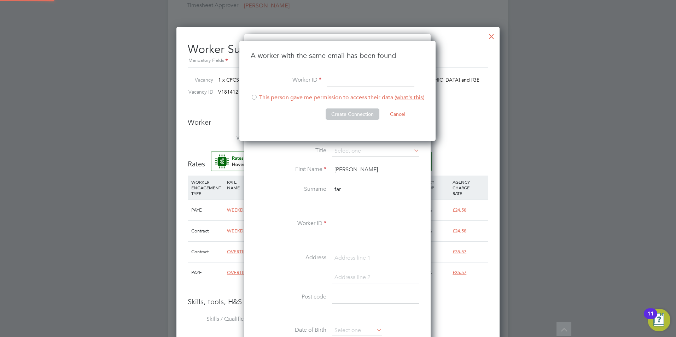
scroll to position [100, 197]
click at [396, 110] on button "Cancel" at bounding box center [397, 114] width 27 height 11
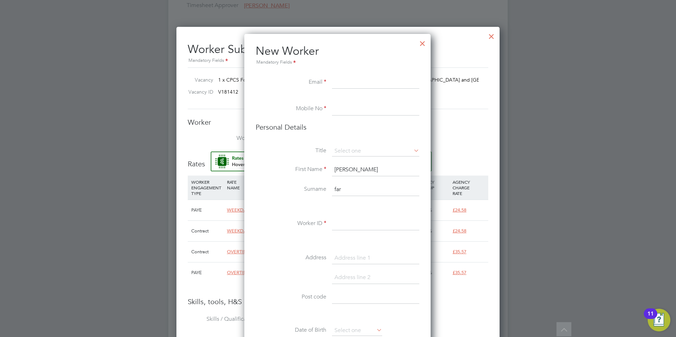
click at [350, 109] on input at bounding box center [375, 109] width 87 height 13
paste input "07985324878"
type input "07985324878"
click at [348, 81] on input at bounding box center [375, 82] width 87 height 13
click at [338, 84] on input at bounding box center [375, 82] width 87 height 13
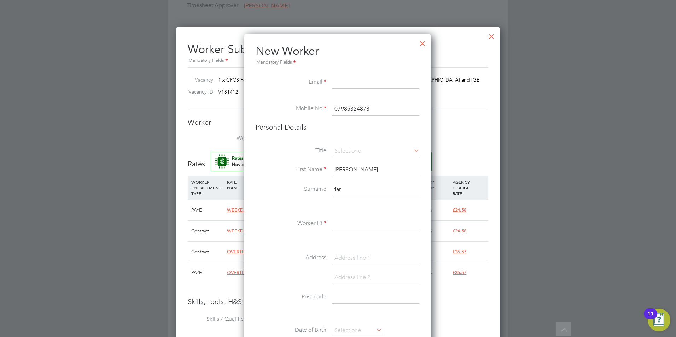
paste input "[EMAIL_ADDRESS][DOMAIN_NAME]"
click at [363, 80] on input "[EMAIL_ADDRESS][DOMAIN_NAME]" at bounding box center [375, 82] width 87 height 13
click at [364, 83] on input "[EMAIL_ADDRESS][DOMAIN_NAME]" at bounding box center [375, 82] width 87 height 13
type input "[EMAIL_ADDRESS][DOMAIN_NAME]"
click at [341, 148] on input at bounding box center [375, 151] width 87 height 11
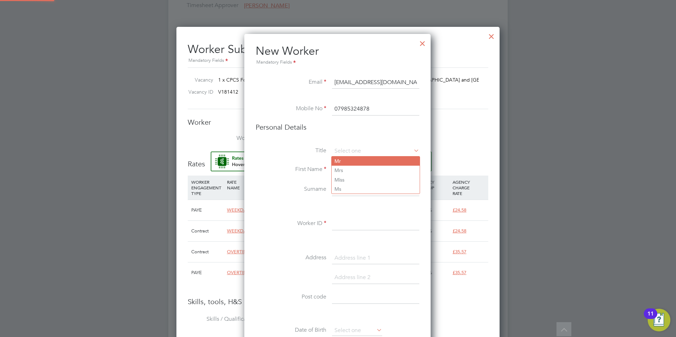
click at [346, 162] on li "Mr" at bounding box center [376, 161] width 88 height 9
type input "Mr"
drag, startPoint x: 351, startPoint y: 168, endPoint x: 268, endPoint y: 170, distance: 83.4
click at [268, 170] on li "First Name [PERSON_NAME]" at bounding box center [338, 174] width 164 height 20
type input "[PERSON_NAME]"
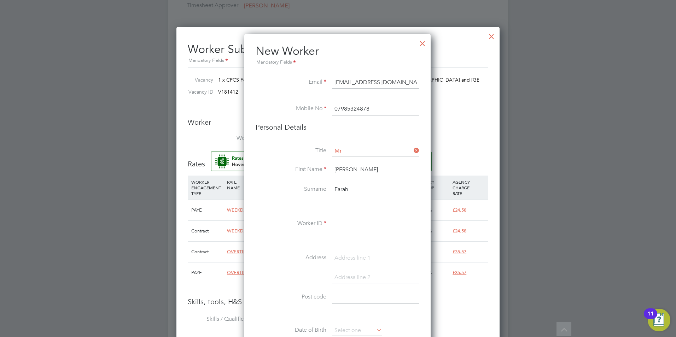
type input "Farah"
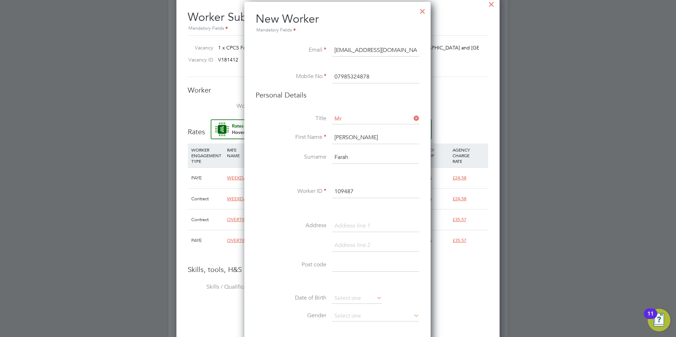
scroll to position [424, 0]
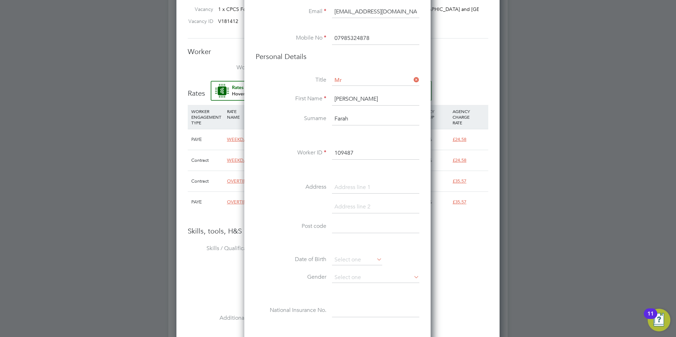
type input "109487"
click at [368, 184] on input at bounding box center [375, 187] width 87 height 13
type input "6"
type input "[STREET_ADDRESS]"
type input "OL8 2TN"
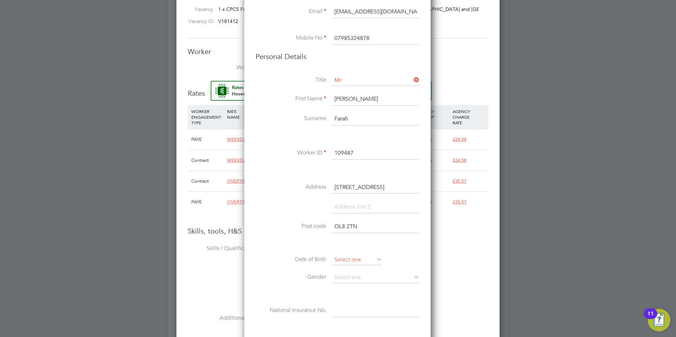
click at [344, 258] on input at bounding box center [357, 260] width 50 height 11
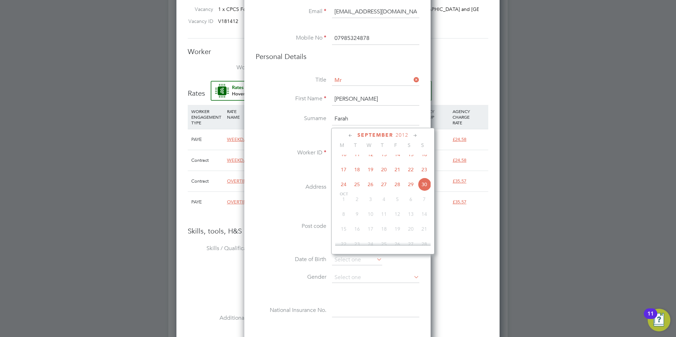
click at [400, 133] on span "2012" at bounding box center [401, 135] width 13 height 6
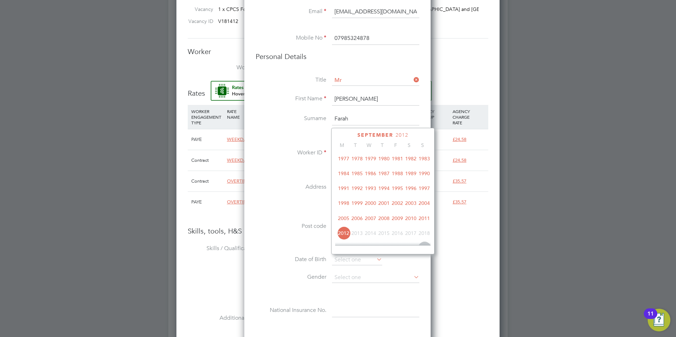
click at [358, 209] on span "1999" at bounding box center [356, 203] width 13 height 13
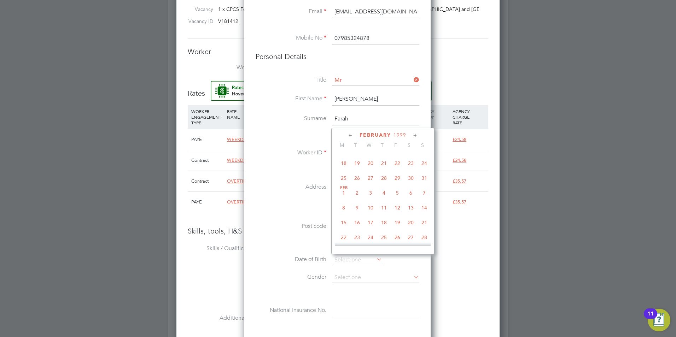
scroll to position [76, 0]
click at [398, 160] on span "[DATE]" at bounding box center [397, 159] width 13 height 13
type input "[DATE]"
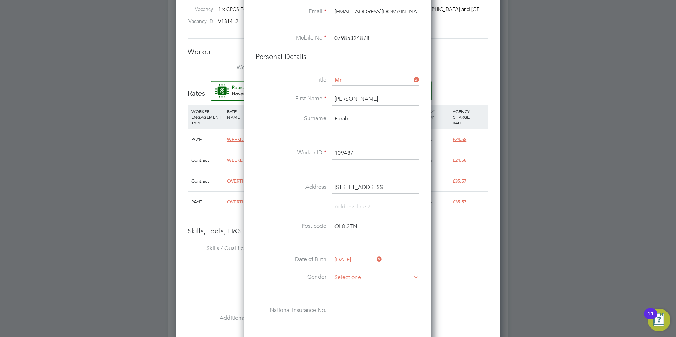
click at [345, 277] on input at bounding box center [375, 277] width 87 height 11
click at [343, 289] on li "[DEMOGRAPHIC_DATA]" at bounding box center [376, 287] width 88 height 9
type input "[DEMOGRAPHIC_DATA]"
click at [286, 283] on li "Gender [DEMOGRAPHIC_DATA]" at bounding box center [338, 281] width 164 height 18
drag, startPoint x: 342, startPoint y: 308, endPoint x: 338, endPoint y: 307, distance: 3.9
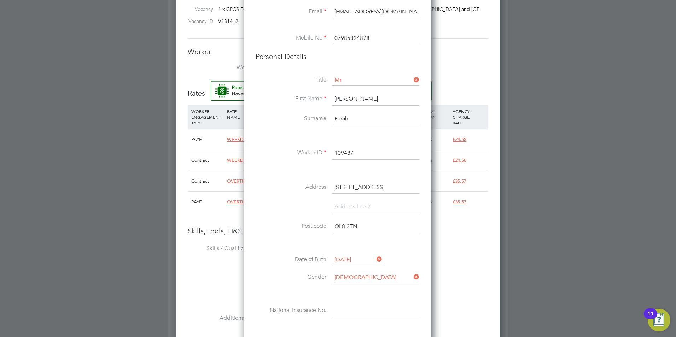
click at [342, 308] on input at bounding box center [375, 311] width 87 height 13
paste input "Sz426750c"
type input "SZ 42 67 50 C"
click at [282, 283] on li "Gender [DEMOGRAPHIC_DATA]" at bounding box center [338, 281] width 164 height 18
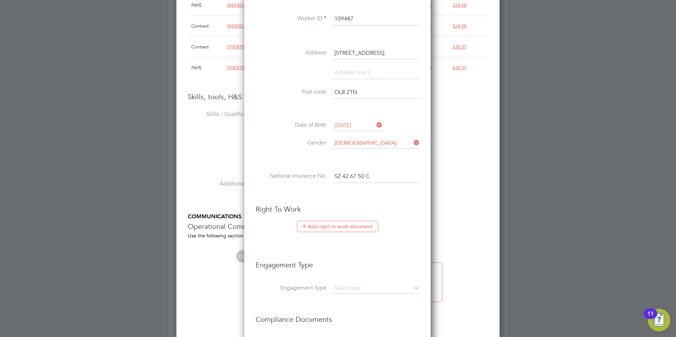
scroll to position [565, 0]
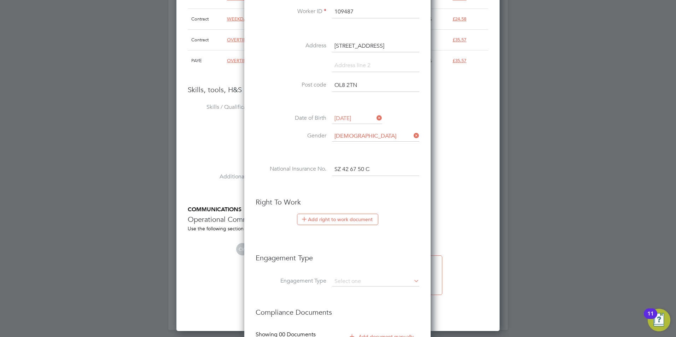
click at [338, 217] on button "Add right to work document" at bounding box center [337, 219] width 81 height 11
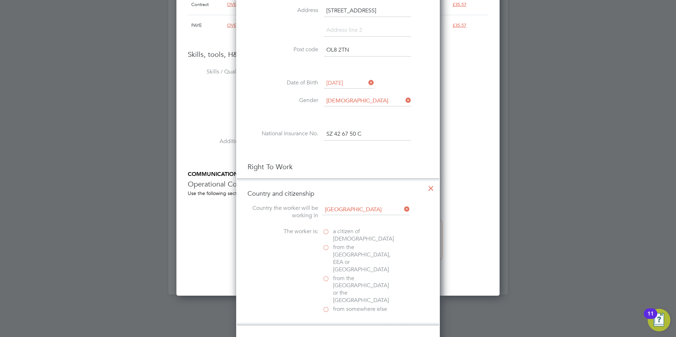
scroll to position [636, 0]
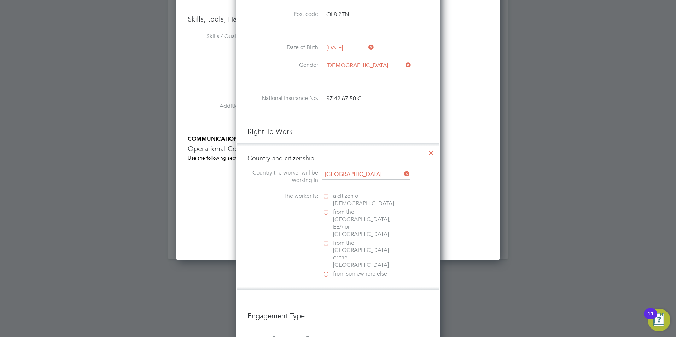
click at [339, 270] on span "from somewhere else" at bounding box center [360, 273] width 54 height 7
click at [0, 0] on input "from somewhere else" at bounding box center [0, 0] width 0 height 0
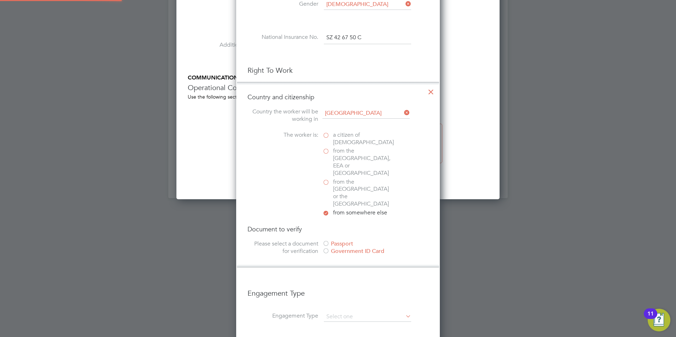
scroll to position [707, 0]
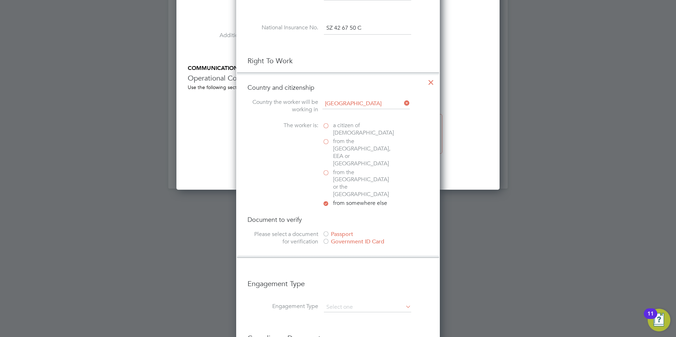
click at [334, 238] on div "Government ID Card" at bounding box center [375, 241] width 106 height 7
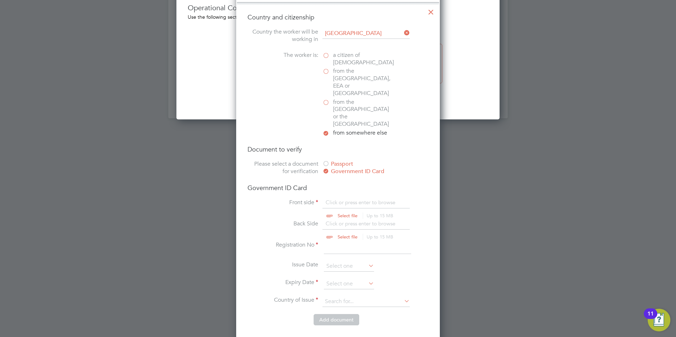
scroll to position [778, 0]
click at [351, 199] on input "file" at bounding box center [354, 209] width 111 height 21
type input "C:\fakepath\Document119980.pdf"
click at [336, 220] on input "file" at bounding box center [354, 230] width 111 height 21
type input "C:\fakepath\Document119980.pdf"
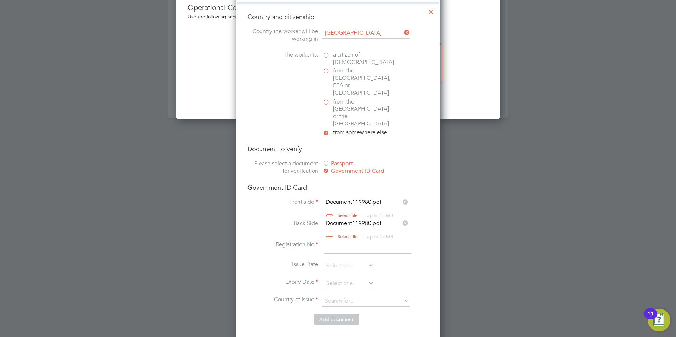
click at [335, 241] on input at bounding box center [367, 247] width 87 height 13
drag, startPoint x: 339, startPoint y: 219, endPoint x: 330, endPoint y: 224, distance: 10.4
click at [339, 241] on input at bounding box center [367, 247] width 87 height 13
type input "we-hjnze63-sk"
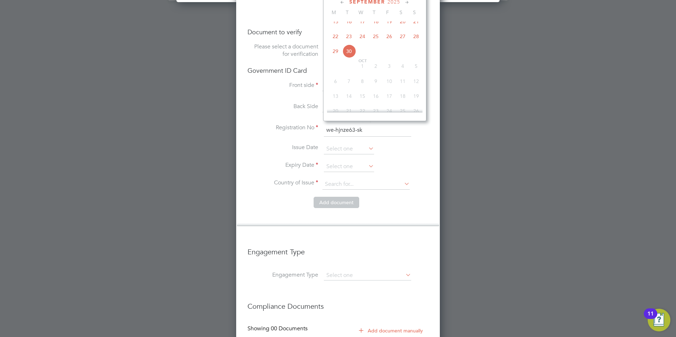
scroll to position [904, 0]
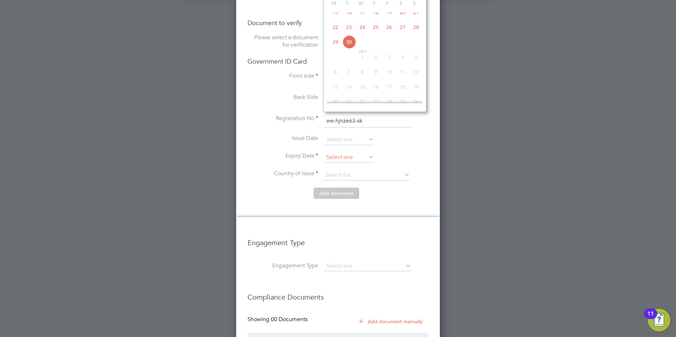
click at [353, 152] on input at bounding box center [349, 157] width 50 height 11
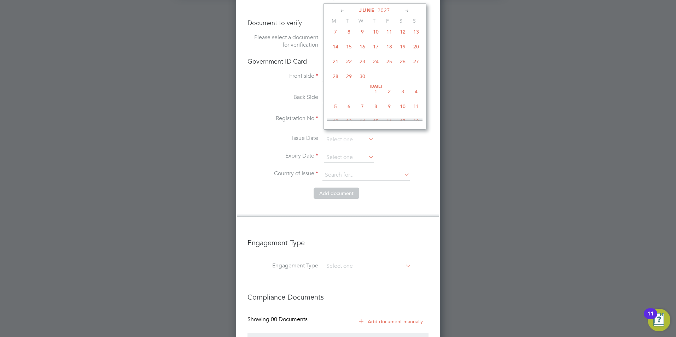
scroll to position [1879, 0]
click at [389, 14] on span "4" at bounding box center [388, 6] width 13 height 13
type input "[DATE]"
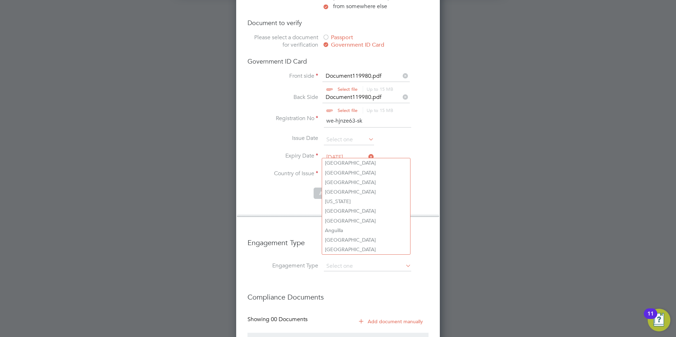
click at [358, 170] on input at bounding box center [365, 175] width 87 height 11
click at [342, 170] on input at bounding box center [365, 175] width 87 height 11
type input "[GEOGRAPHIC_DATA]"
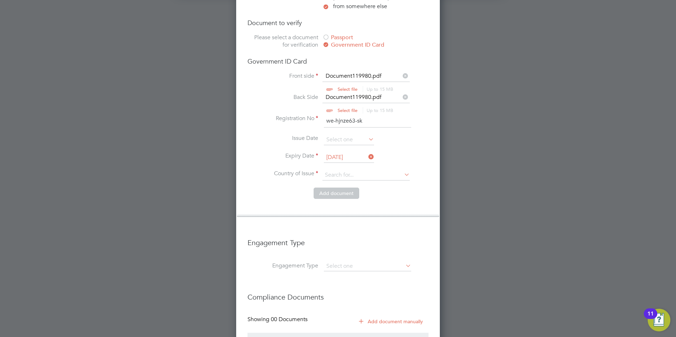
type input "[GEOGRAPHIC_DATA]"
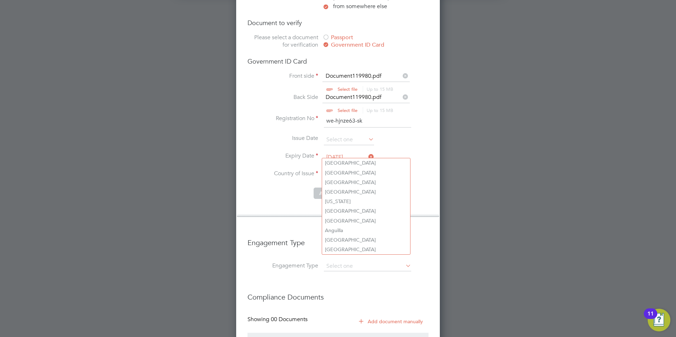
click at [343, 170] on input at bounding box center [365, 175] width 87 height 11
type input "united"
click at [295, 188] on li "Add document" at bounding box center [337, 197] width 181 height 18
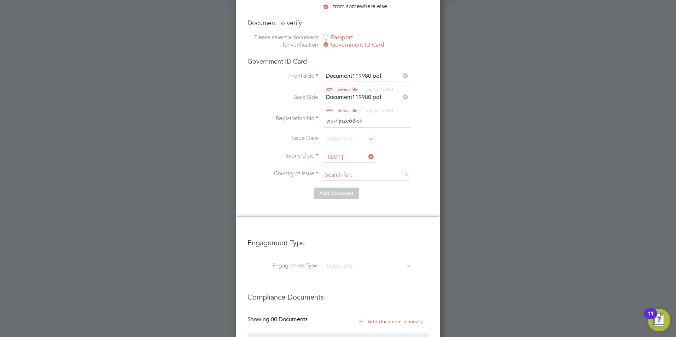
click at [344, 170] on input at bounding box center [365, 175] width 87 height 11
click at [331, 160] on b "United" at bounding box center [333, 163] width 16 height 6
type input "[GEOGRAPHIC_DATA]"
click at [342, 188] on button "Add document" at bounding box center [336, 193] width 46 height 11
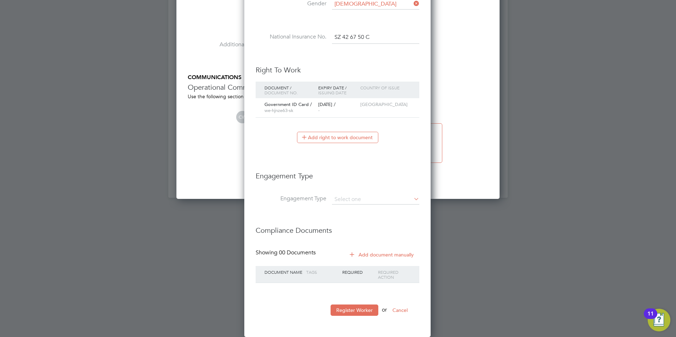
click at [349, 194] on li "Engagement Type" at bounding box center [338, 179] width 164 height 30
click at [352, 198] on input at bounding box center [375, 200] width 87 height 10
click at [358, 239] on li "Umbrella" at bounding box center [376, 240] width 88 height 10
type input "Umbrella"
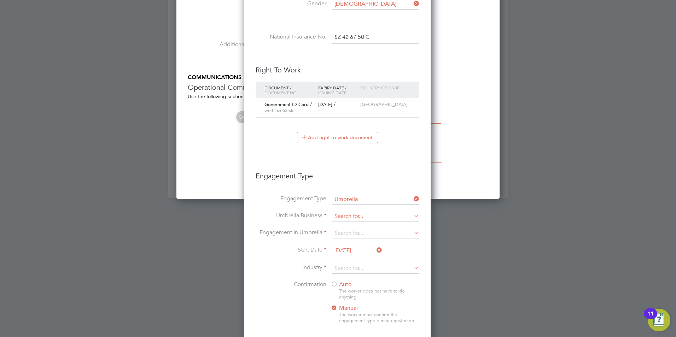
click at [348, 215] on input at bounding box center [375, 217] width 87 height 10
click at [356, 224] on li "Workw ell People Solutions Limited" at bounding box center [380, 227] width 96 height 10
type input "Workwell People Solutions Limited"
click at [341, 233] on input at bounding box center [375, 234] width 87 height 10
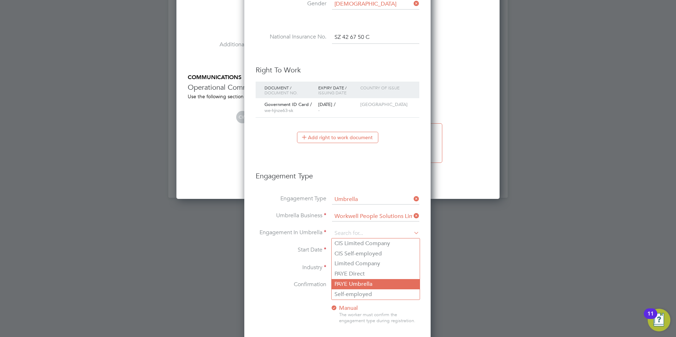
click at [361, 284] on li "PAYE Umbrella" at bounding box center [376, 284] width 88 height 10
type input "PAYE Umbrella"
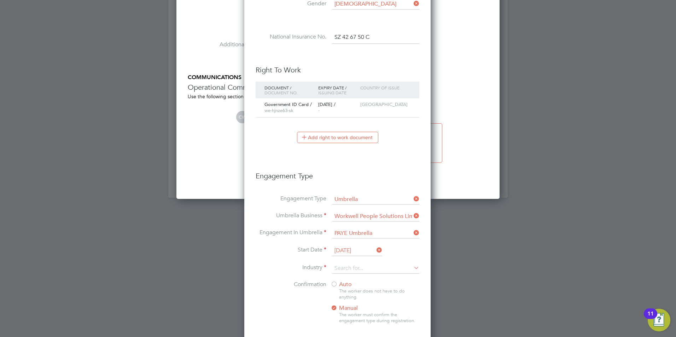
click at [354, 250] on input "[DATE]" at bounding box center [357, 251] width 50 height 11
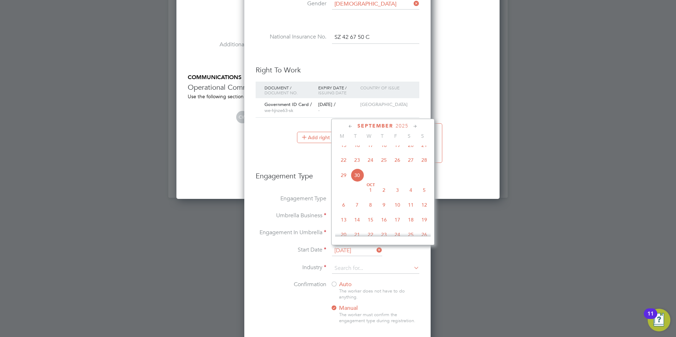
click at [343, 182] on span "29" at bounding box center [343, 175] width 13 height 13
type input "[DATE]"
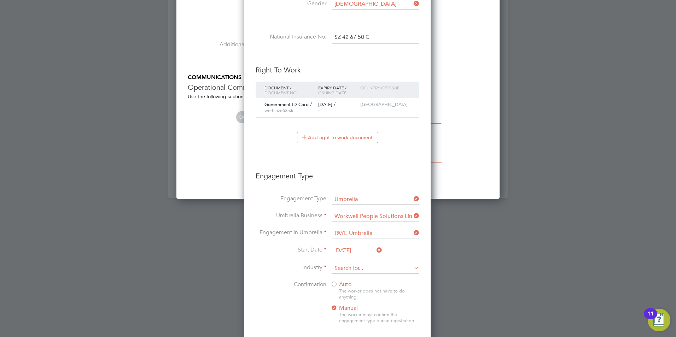
click at [357, 268] on input at bounding box center [375, 268] width 87 height 11
click at [356, 277] on li "Constru ction" at bounding box center [376, 279] width 88 height 10
type input "Construction"
click at [275, 276] on li "Industry Construction" at bounding box center [338, 272] width 164 height 18
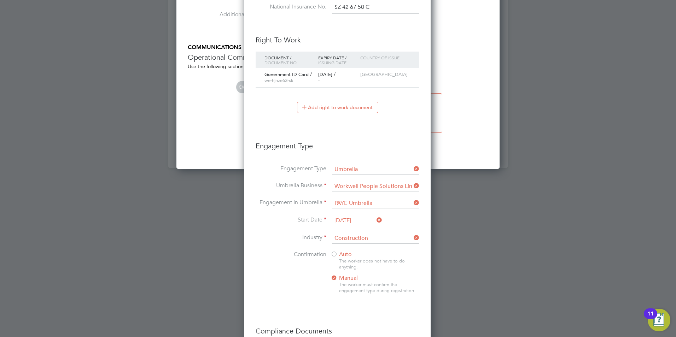
scroll to position [768, 0]
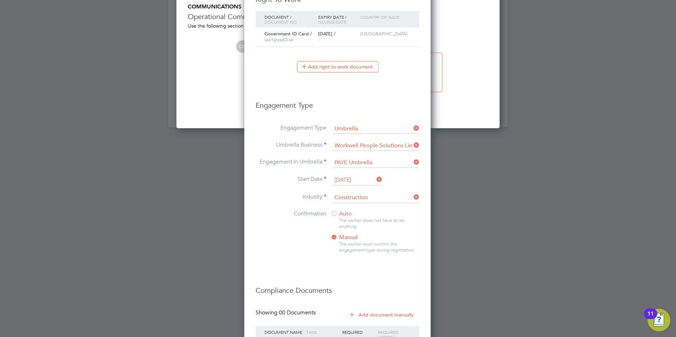
click at [348, 221] on div "The worker does not have to do anything." at bounding box center [379, 224] width 80 height 12
click at [331, 211] on div at bounding box center [333, 214] width 7 height 7
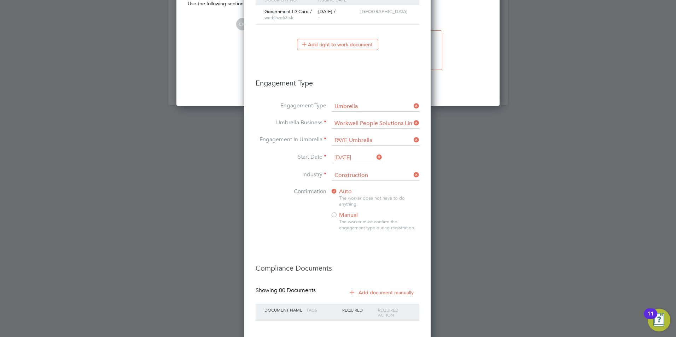
scroll to position [828, 0]
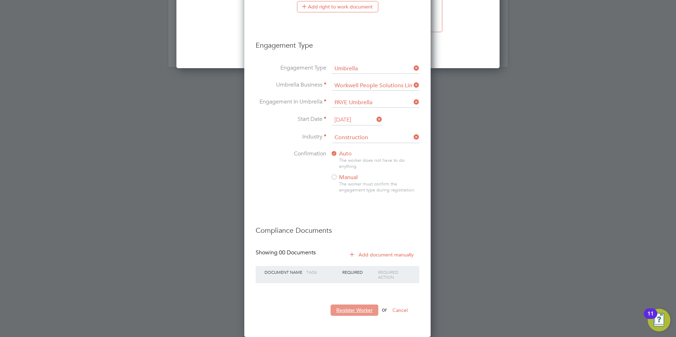
click at [358, 310] on button "Register Worker" at bounding box center [354, 310] width 48 height 11
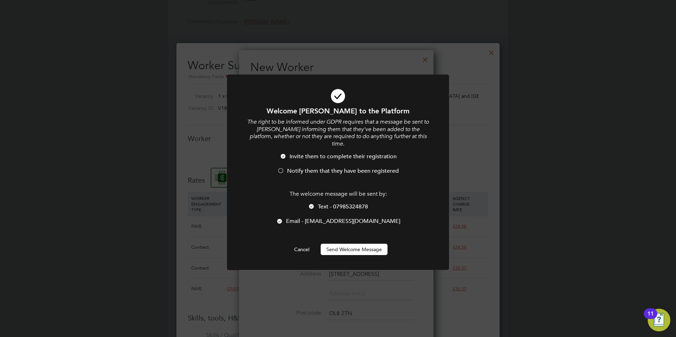
click at [298, 168] on span "Notify them that they have been registered" at bounding box center [343, 171] width 112 height 7
click at [326, 203] on span "Text - 07985324878" at bounding box center [343, 206] width 50 height 7
click at [350, 244] on button "Send Welcome Message" at bounding box center [354, 249] width 67 height 11
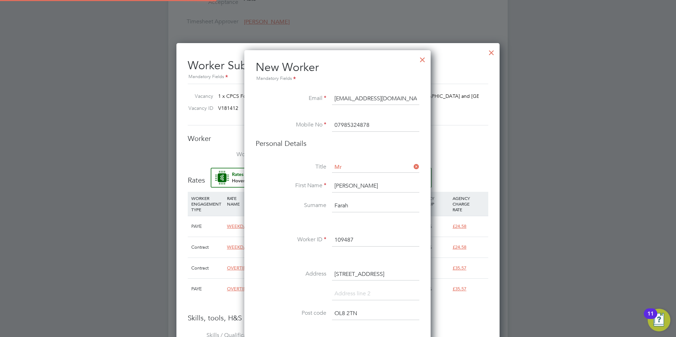
type input "[PERSON_NAME] (109487)"
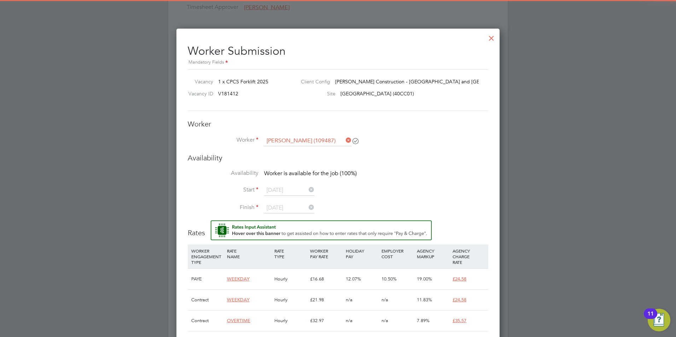
scroll to position [353, 0]
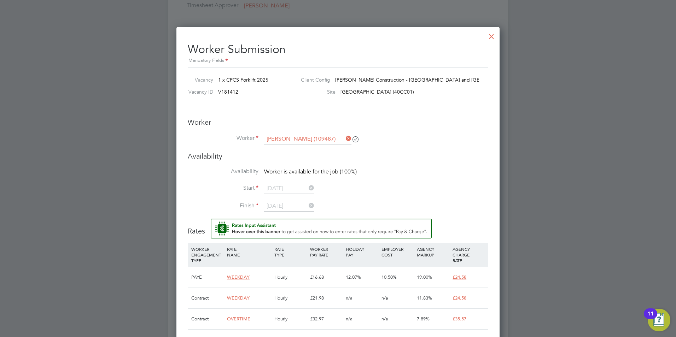
click at [344, 139] on icon at bounding box center [344, 139] width 0 height 10
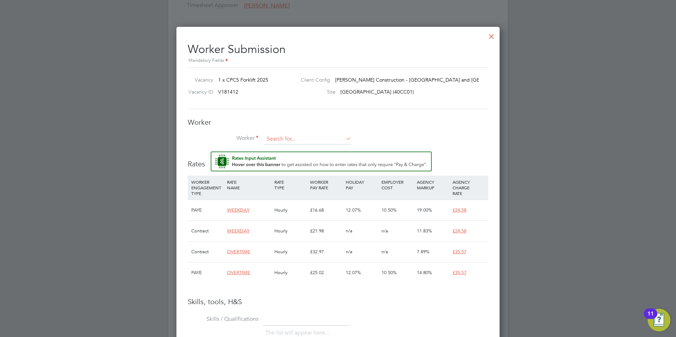
click at [299, 135] on input at bounding box center [307, 139] width 87 height 11
click at [309, 150] on b "Far" at bounding box center [312, 149] width 7 height 6
type input "[PERSON_NAME] (109487)"
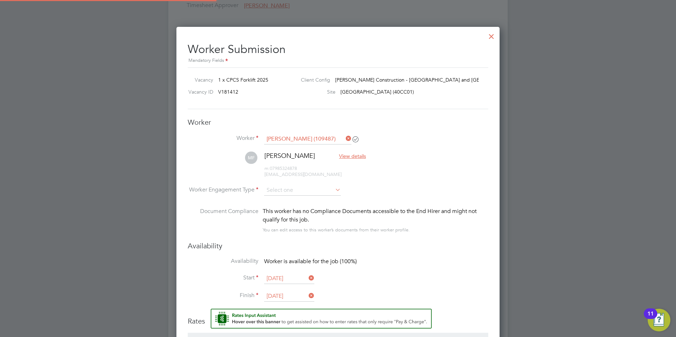
scroll to position [674, 323]
click at [297, 192] on input at bounding box center [302, 190] width 77 height 11
click at [284, 201] on li "Contract" at bounding box center [302, 200] width 77 height 9
type input "Contract"
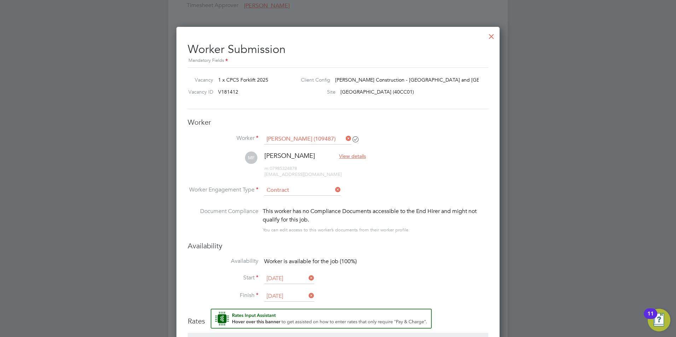
click at [456, 250] on h3 "Availability" at bounding box center [338, 245] width 300 height 9
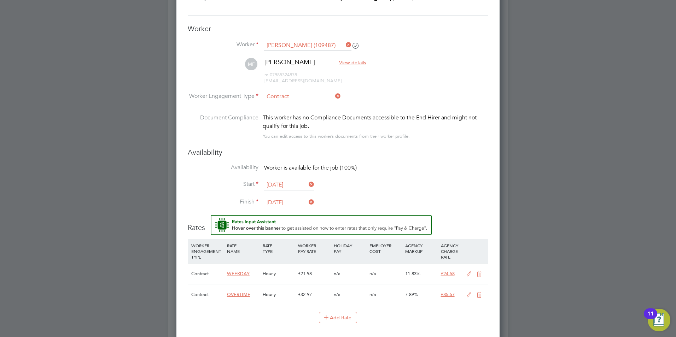
scroll to position [459, 0]
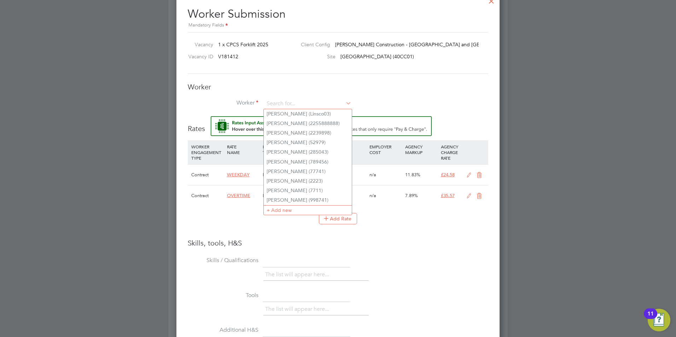
drag, startPoint x: 319, startPoint y: 103, endPoint x: 321, endPoint y: 89, distance: 13.9
click at [321, 89] on h3 "Worker" at bounding box center [338, 86] width 300 height 9
click at [303, 102] on input at bounding box center [307, 104] width 87 height 11
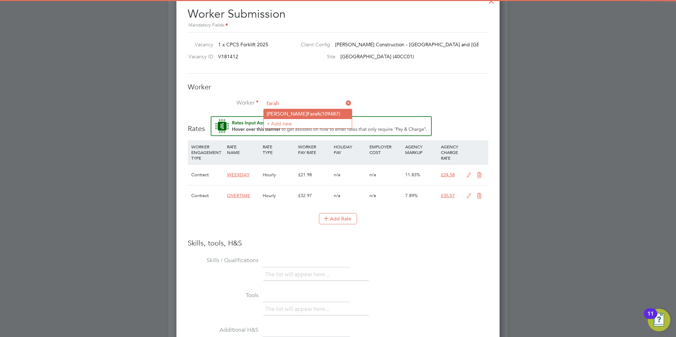
click at [309, 112] on li "[PERSON_NAME] (109487)" at bounding box center [308, 114] width 88 height 10
type input "[PERSON_NAME] (109487)"
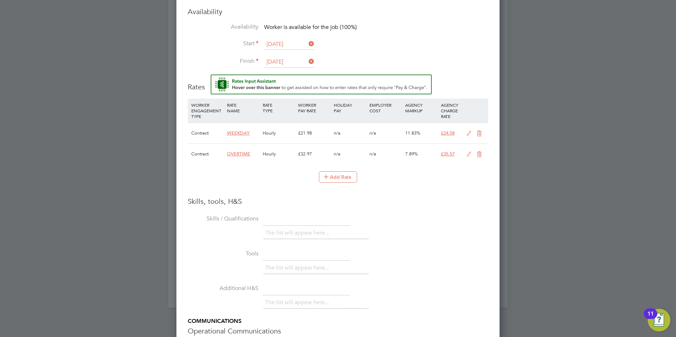
click at [470, 133] on icon at bounding box center [468, 134] width 9 height 6
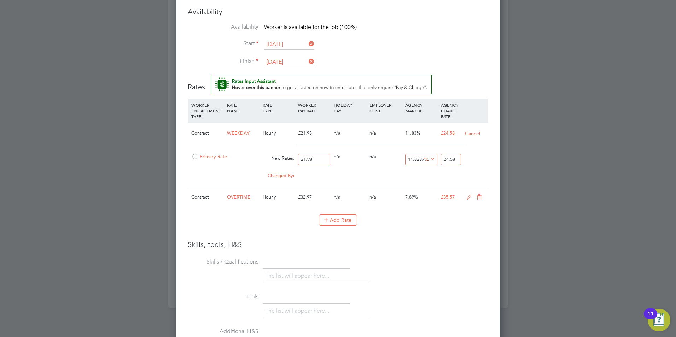
click at [205, 156] on span "Primary Rate" at bounding box center [209, 157] width 36 height 6
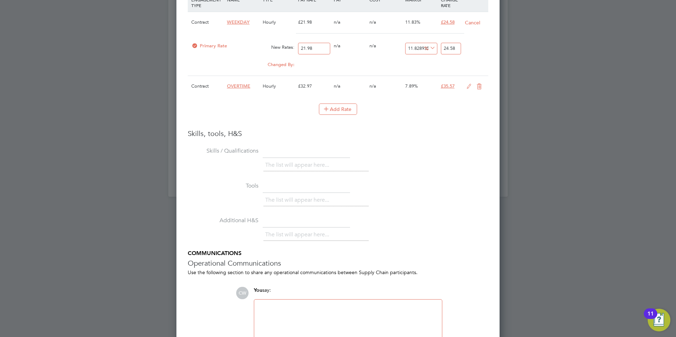
scroll to position [737, 0]
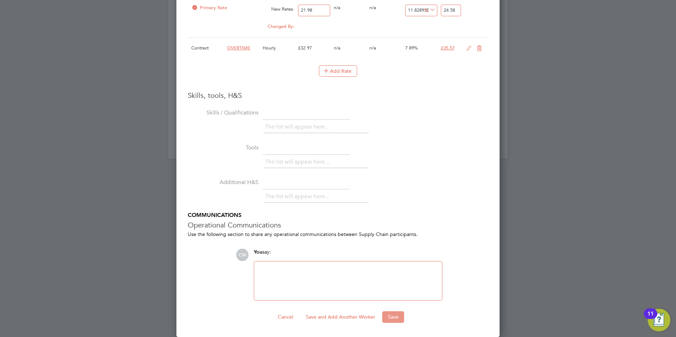
click at [398, 316] on button "Save" at bounding box center [393, 316] width 22 height 11
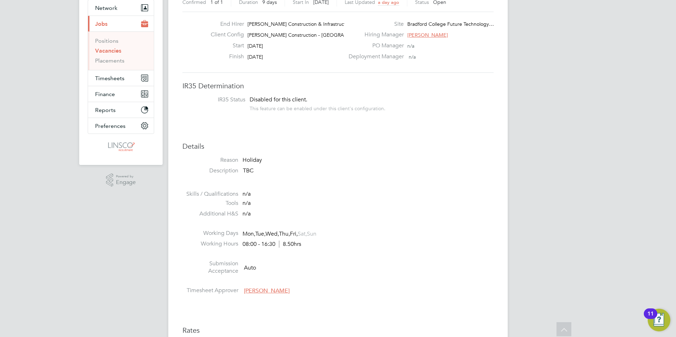
scroll to position [8, 0]
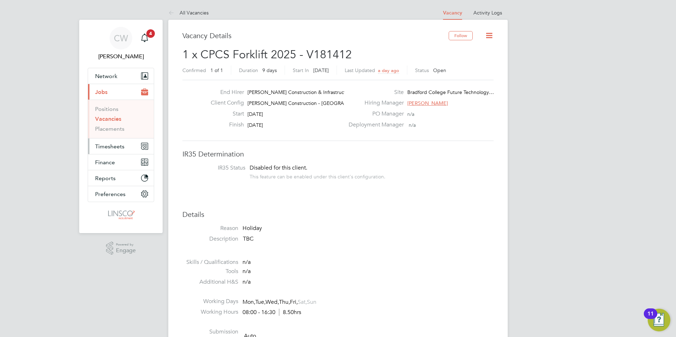
click at [115, 144] on span "Timesheets" at bounding box center [109, 146] width 29 height 7
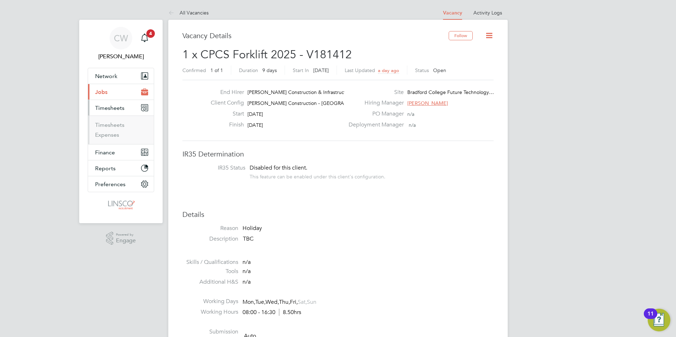
click at [113, 106] on span "Timesheets" at bounding box center [109, 108] width 29 height 7
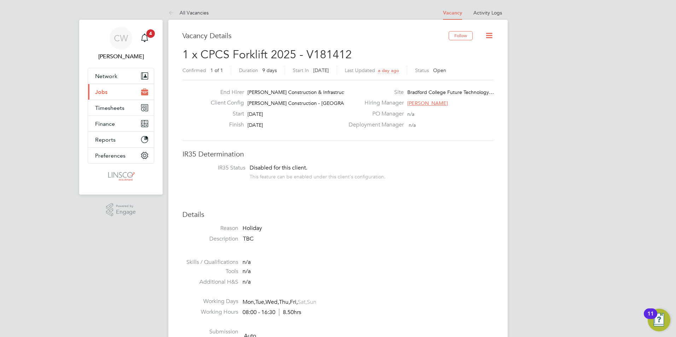
click at [121, 94] on button "Current page: Jobs" at bounding box center [121, 92] width 66 height 16
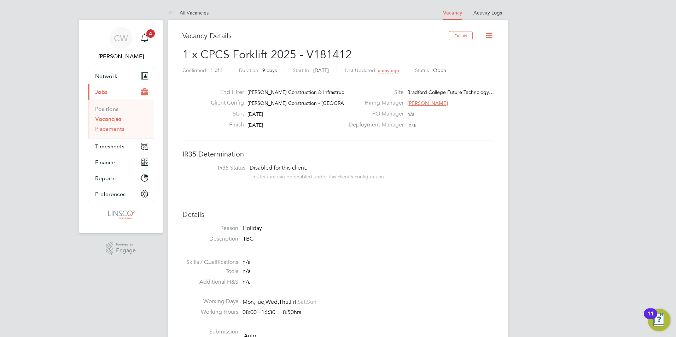
click at [113, 128] on link "Placements" at bounding box center [109, 128] width 29 height 7
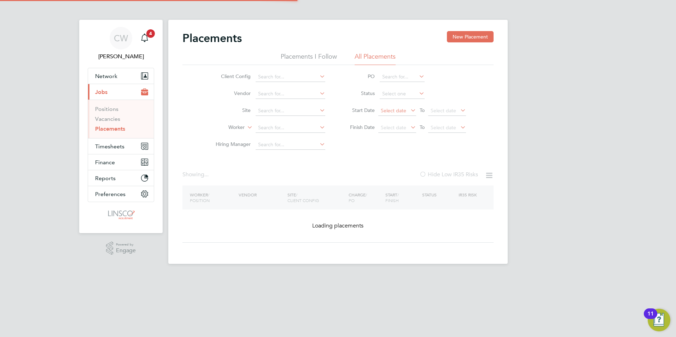
click at [395, 114] on span "Select date" at bounding box center [397, 111] width 38 height 10
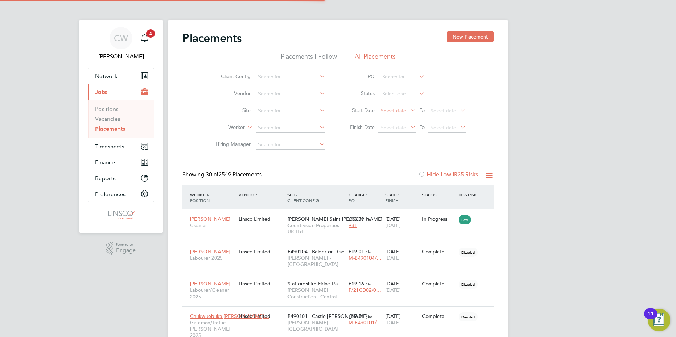
scroll to position [4, 4]
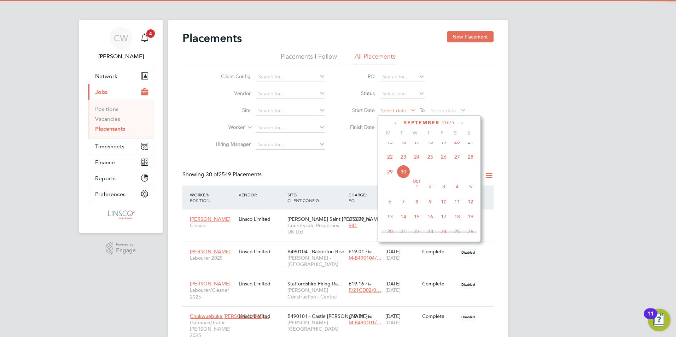
click at [395, 111] on span "Select date" at bounding box center [393, 110] width 25 height 6
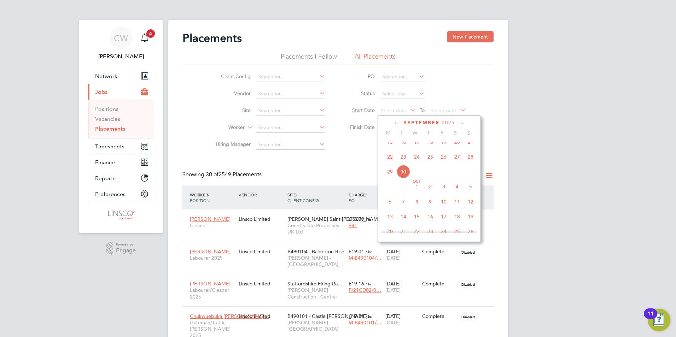
click at [391, 178] on span "29" at bounding box center [389, 171] width 13 height 13
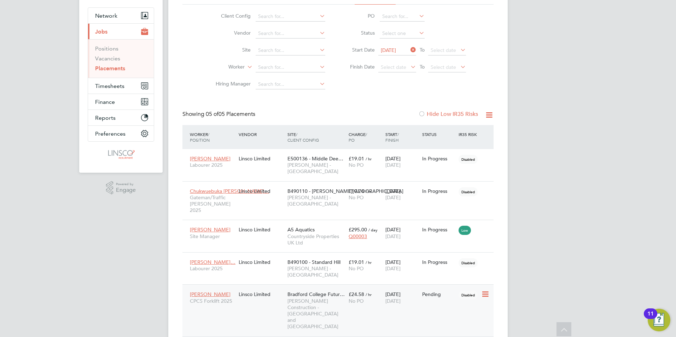
click at [485, 290] on icon at bounding box center [484, 294] width 7 height 8
click at [430, 316] on li "Start" at bounding box center [452, 319] width 72 height 10
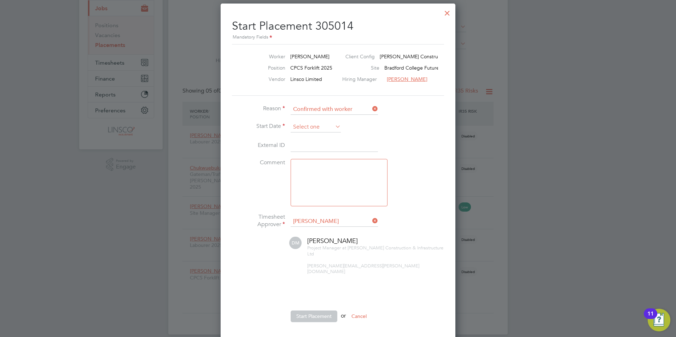
click at [322, 129] on input at bounding box center [316, 127] width 50 height 11
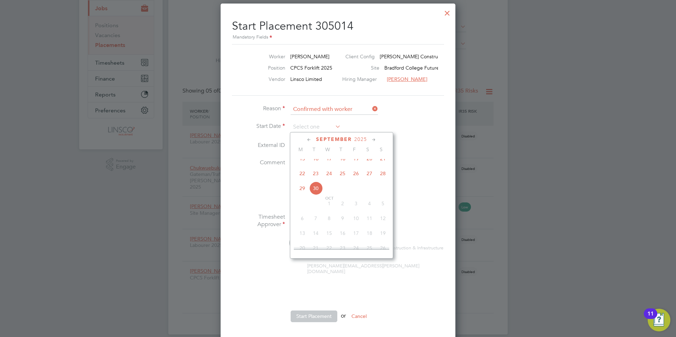
click at [302, 195] on span "29" at bounding box center [301, 188] width 13 height 13
type input "[DATE]"
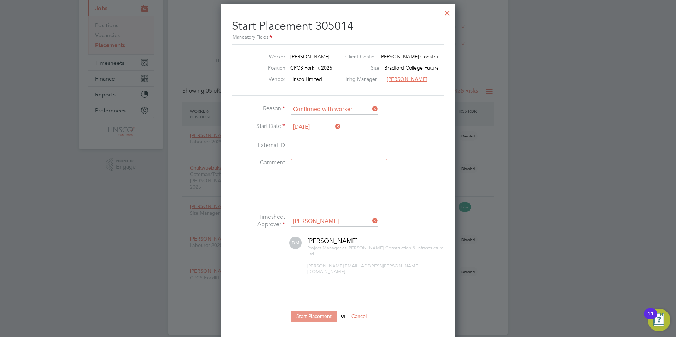
click at [319, 311] on button "Start Placement" at bounding box center [314, 316] width 47 height 11
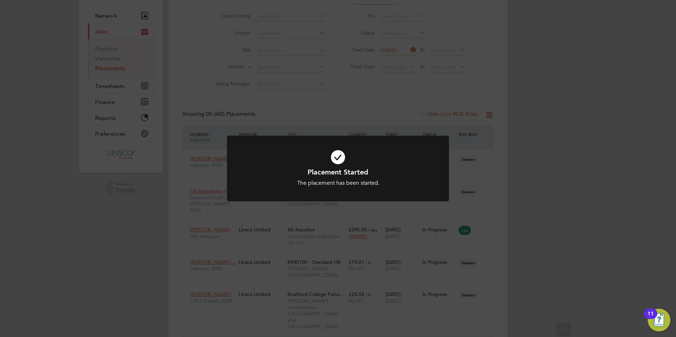
click at [537, 142] on div "Placement Started The placement has been started. Cancel Okay" at bounding box center [338, 168] width 676 height 337
